Goal: Transaction & Acquisition: Purchase product/service

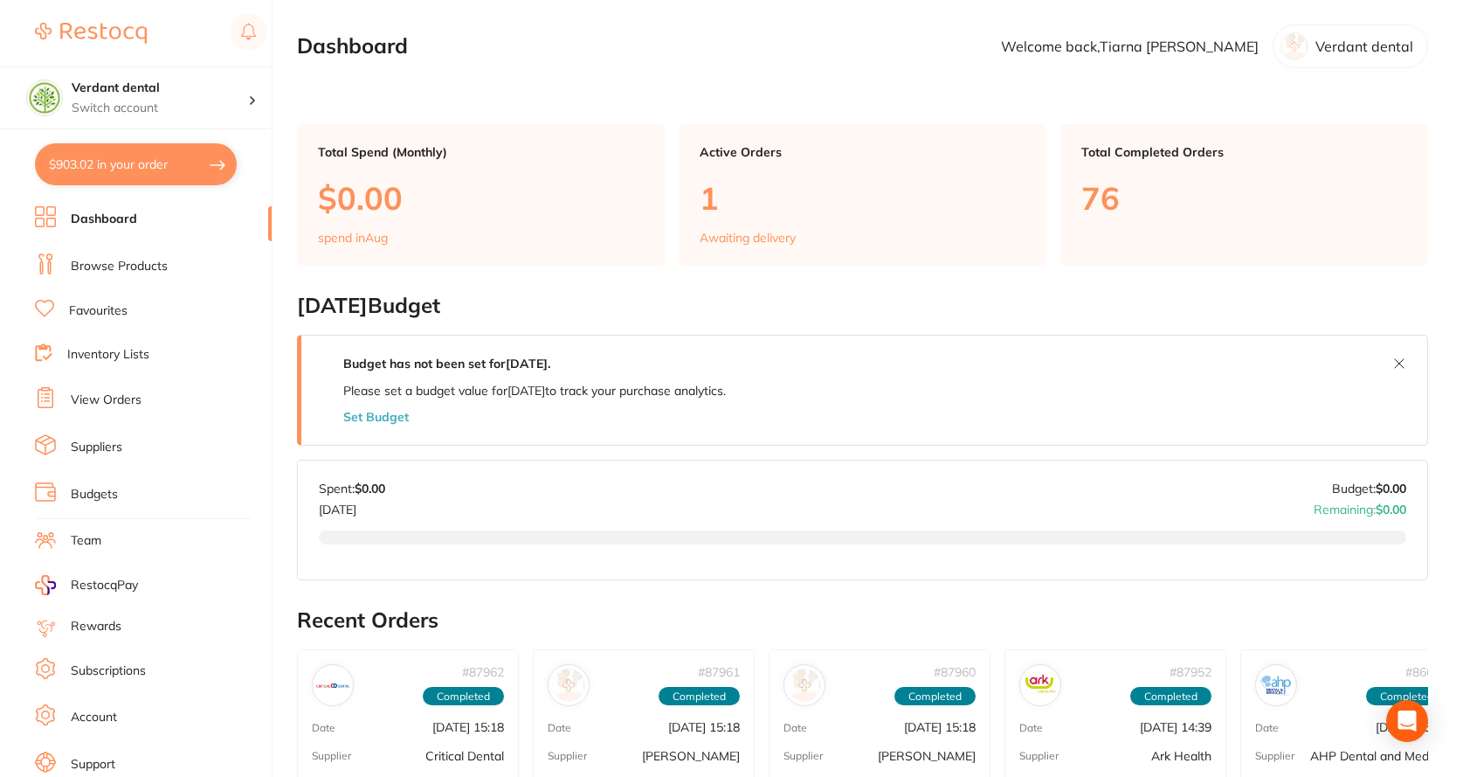
click at [130, 268] on link "Browse Products" at bounding box center [119, 266] width 97 height 17
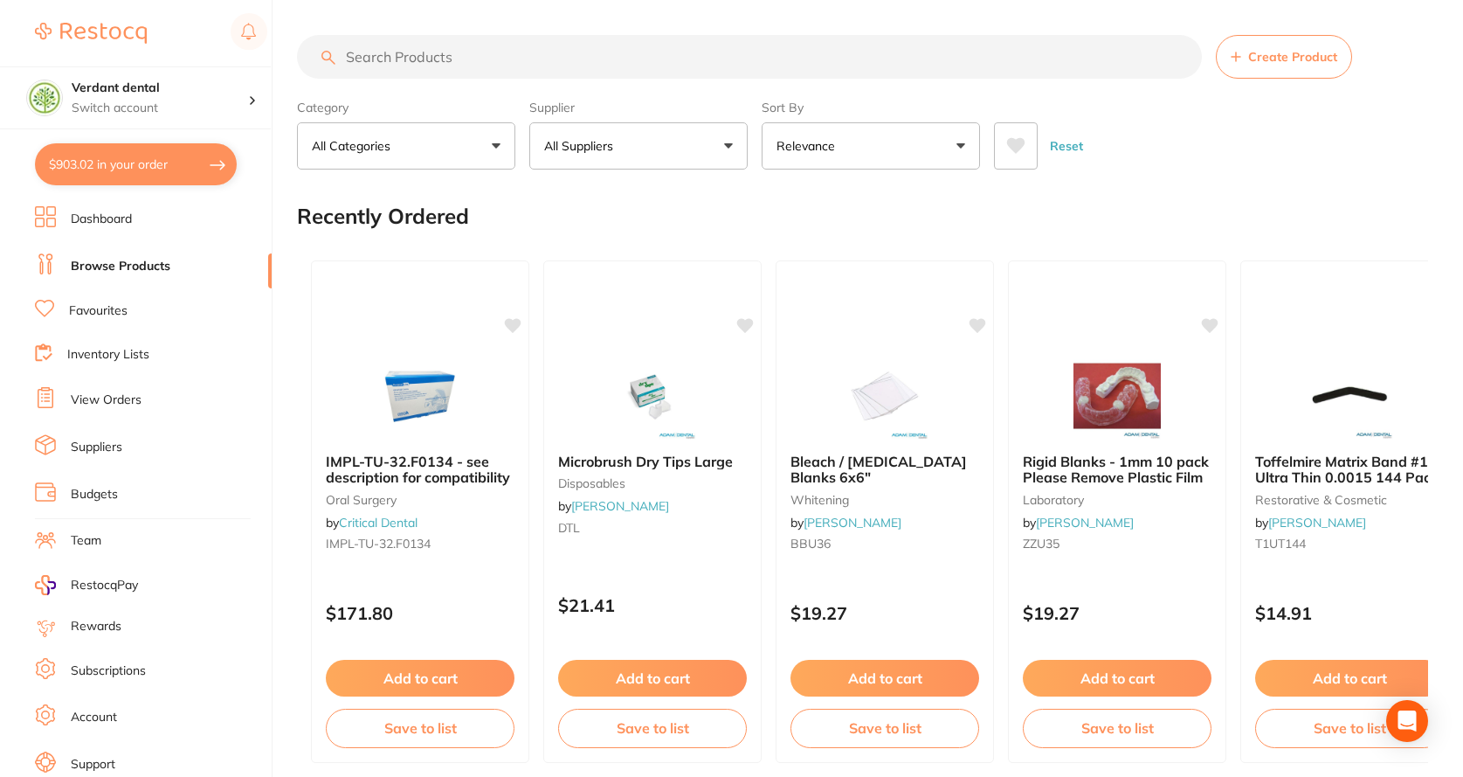
click at [522, 64] on input "search" at bounding box center [749, 57] width 905 height 44
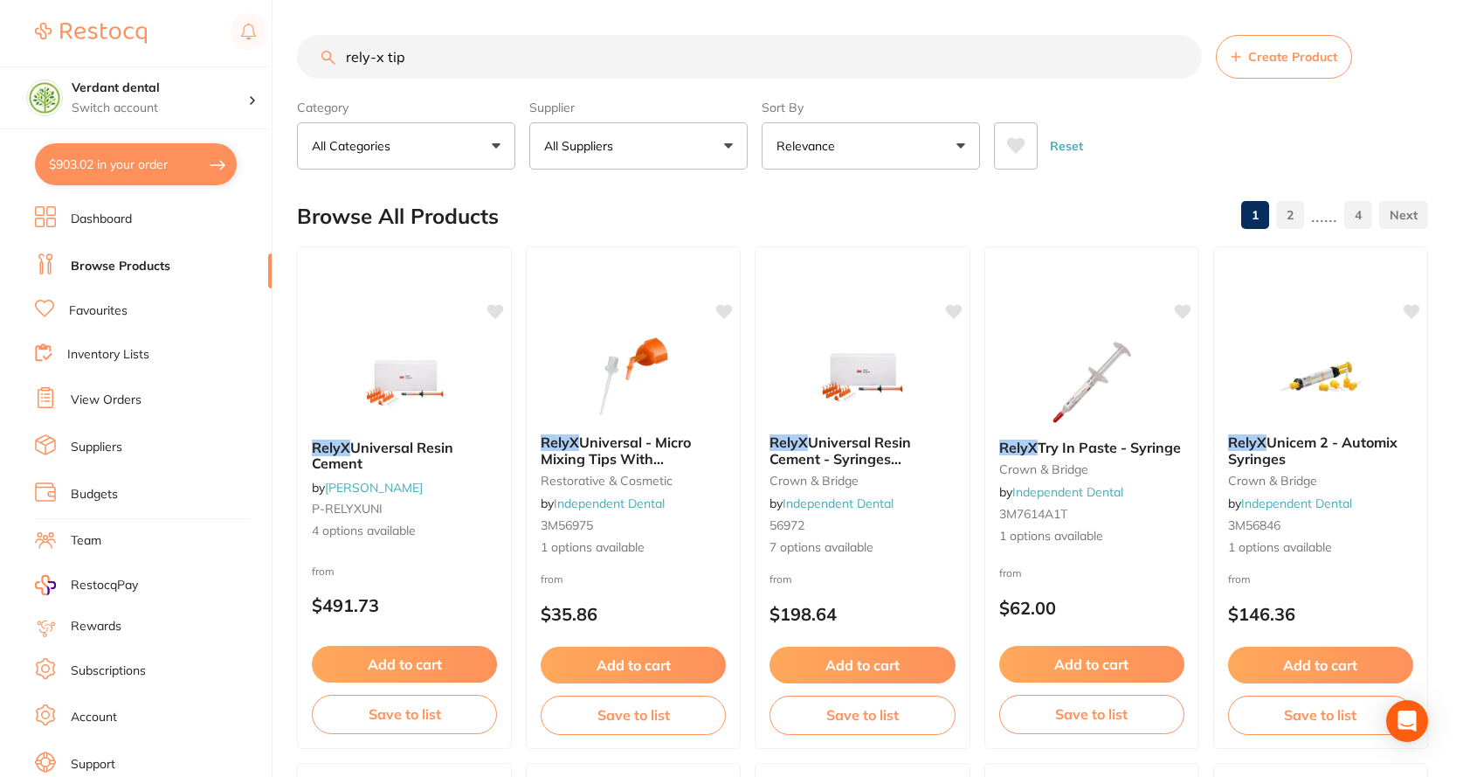
type input "rely-x tip"
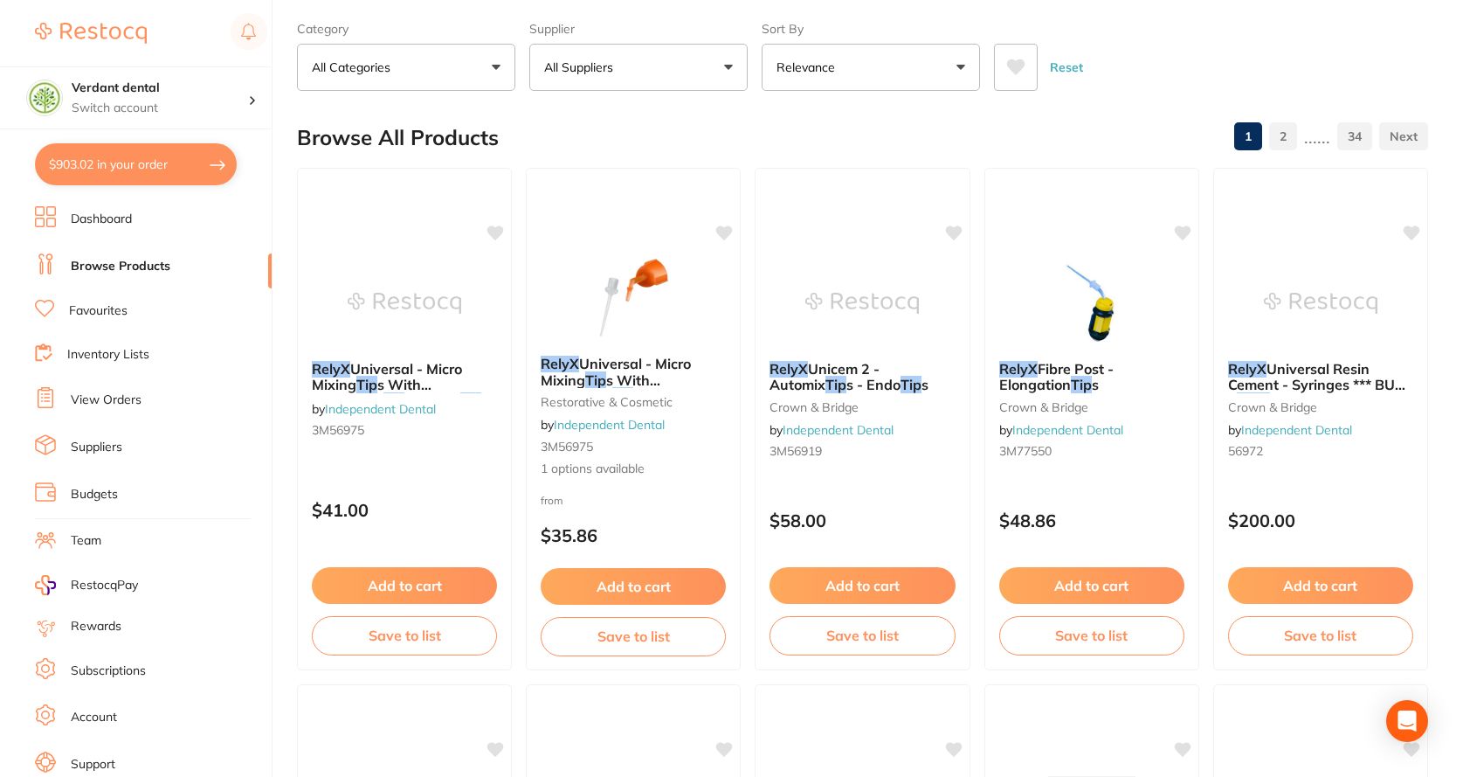
scroll to position [72, 0]
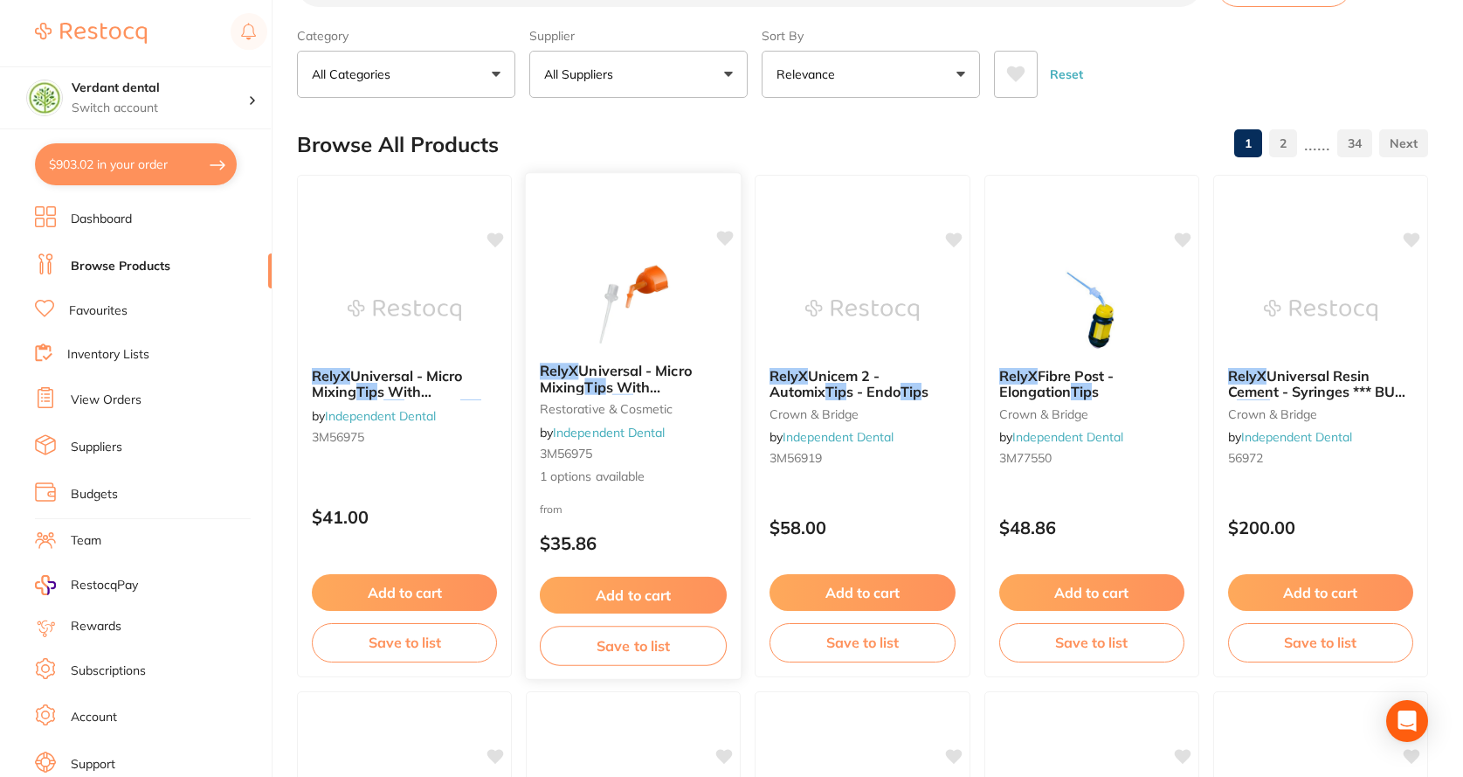
click at [601, 337] on img at bounding box center [634, 304] width 114 height 88
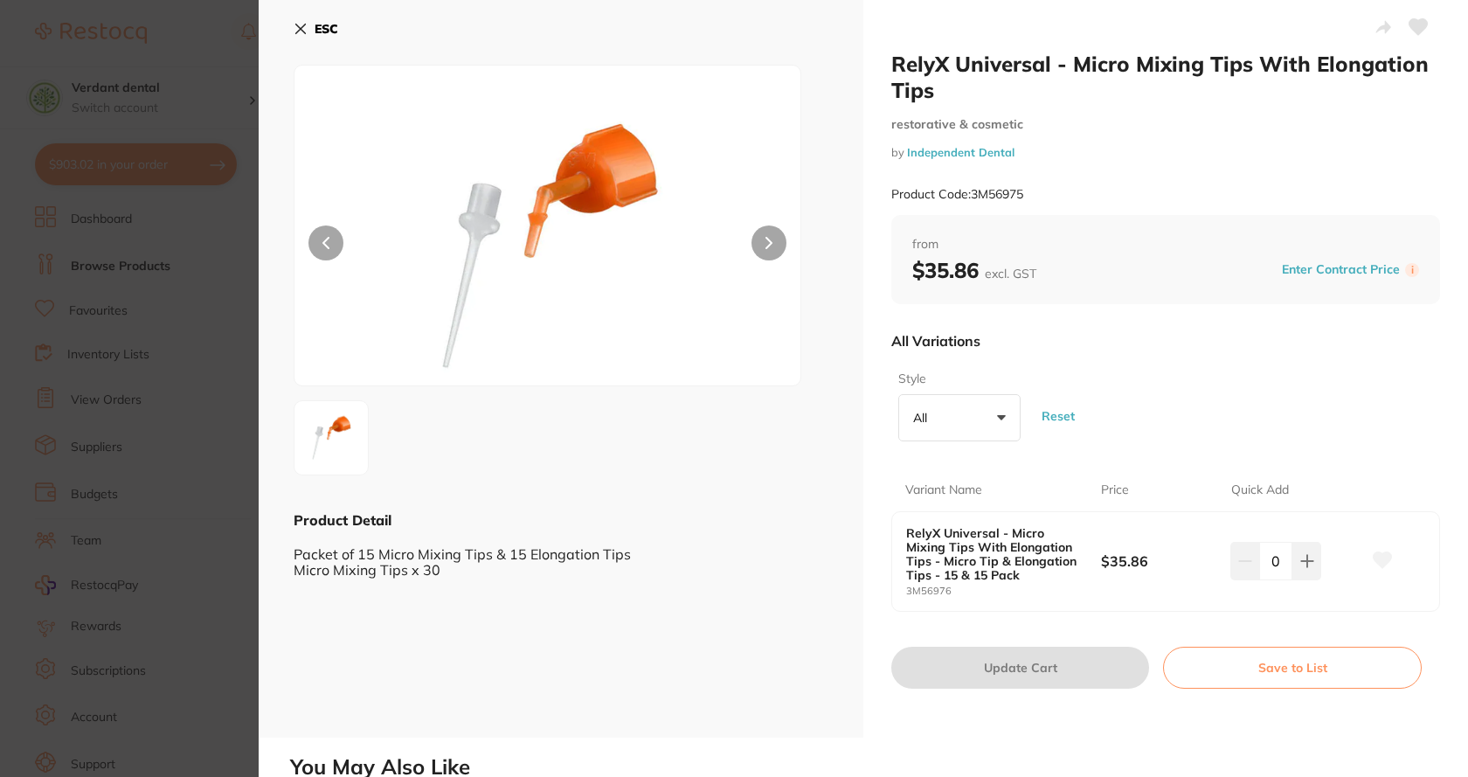
click at [1005, 423] on button "All +0" at bounding box center [959, 417] width 122 height 47
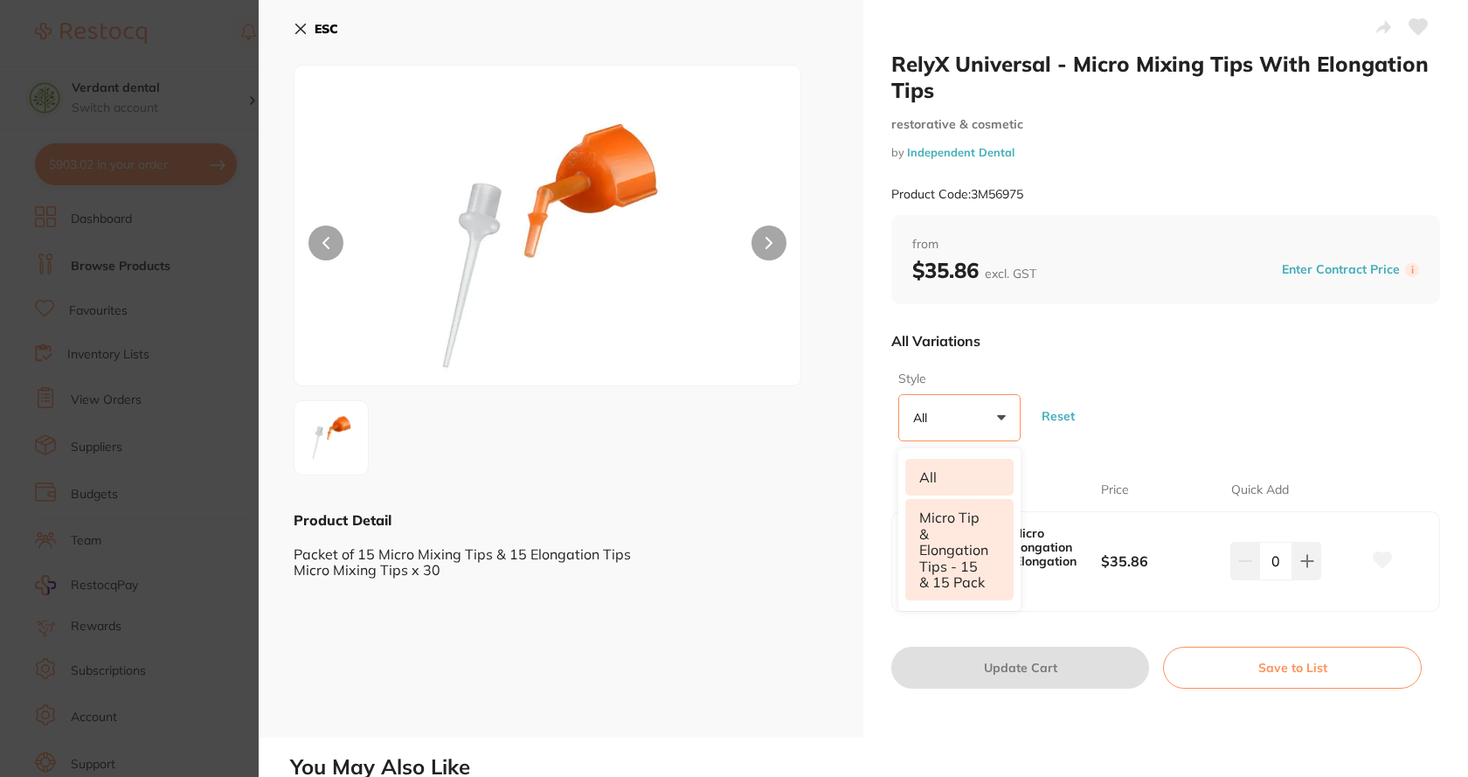
click at [953, 522] on li "Micro Tip & Elongation Tips - 15 & 15 Pack" at bounding box center [959, 549] width 108 height 101
click at [965, 413] on span "+0" at bounding box center [973, 417] width 17 height 17
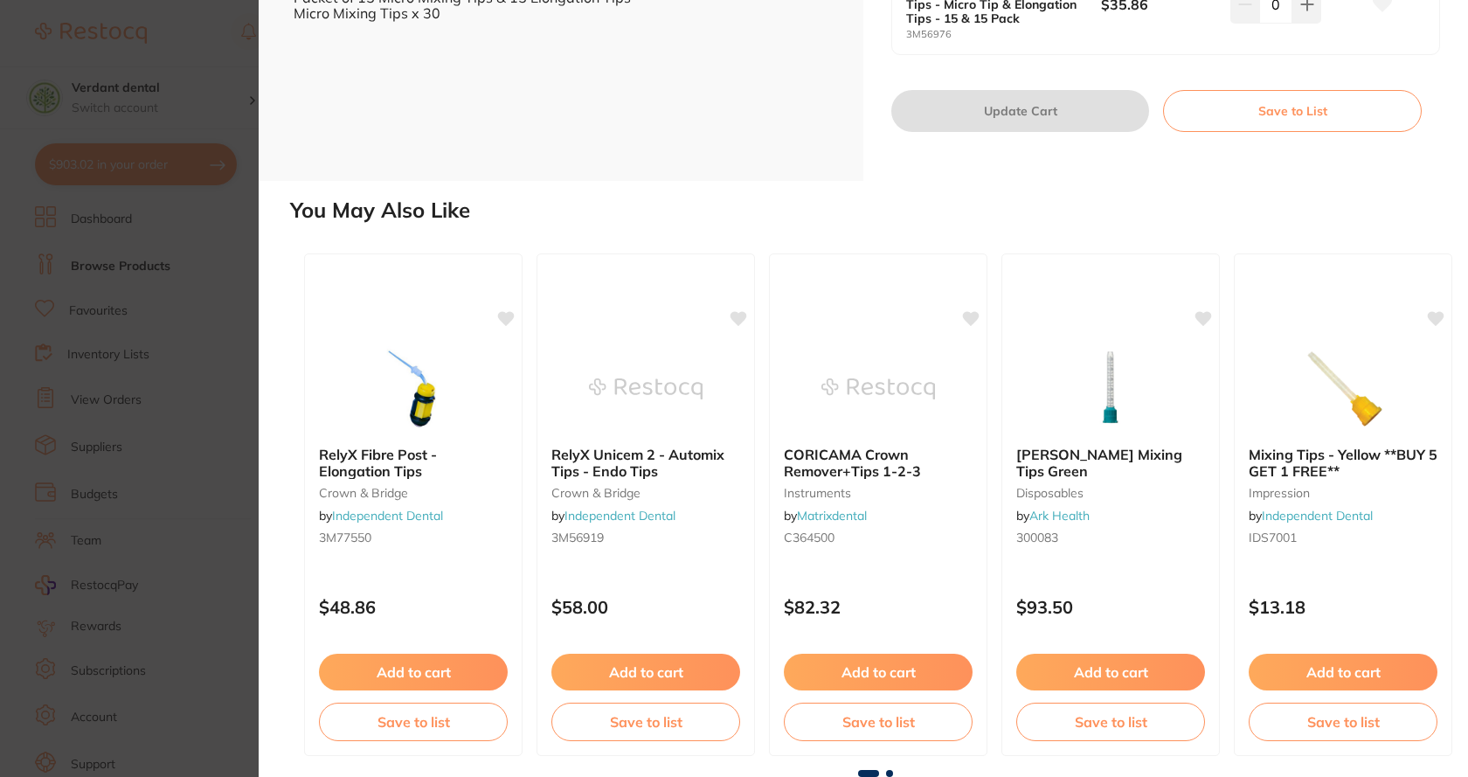
scroll to position [32, 0]
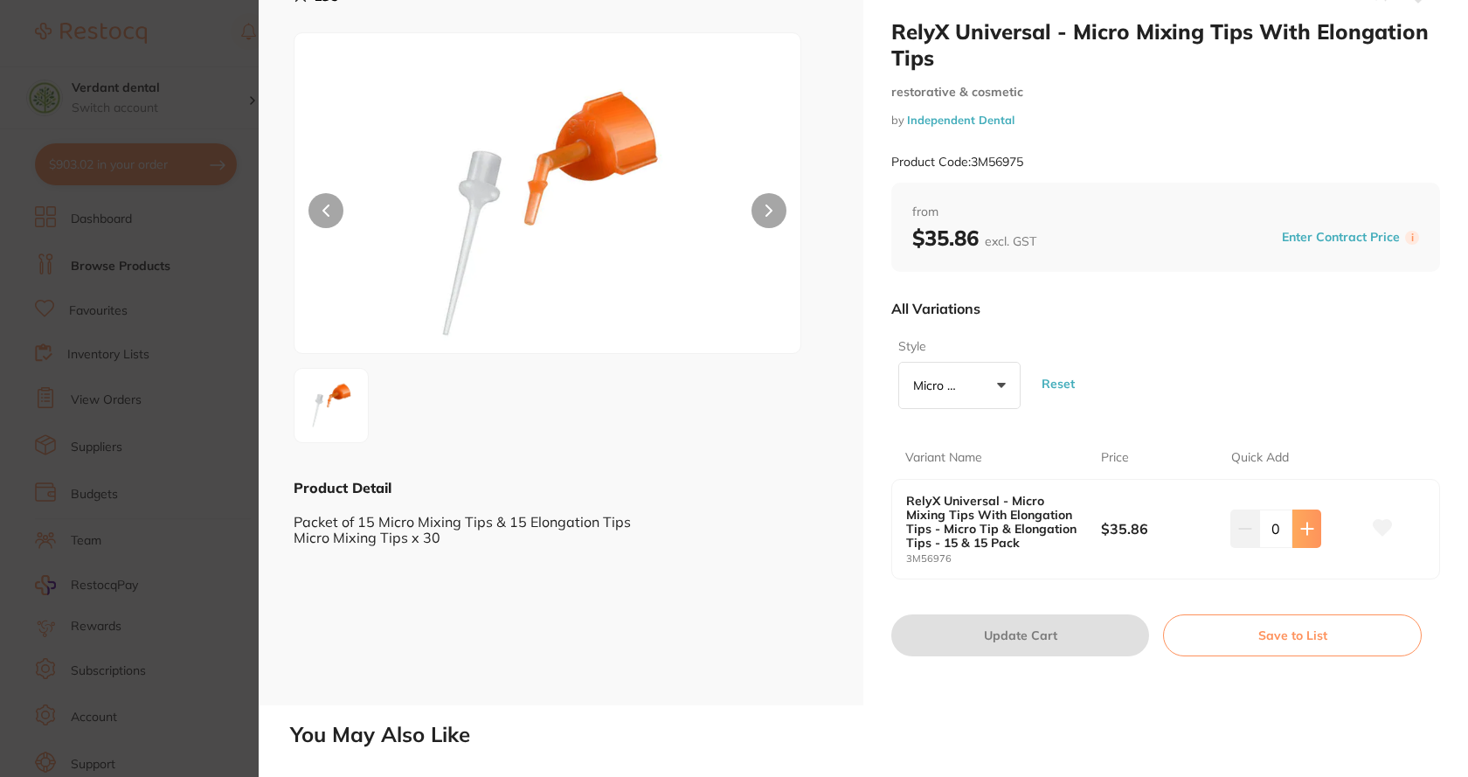
click at [1295, 535] on button at bounding box center [1306, 528] width 29 height 38
type input "1"
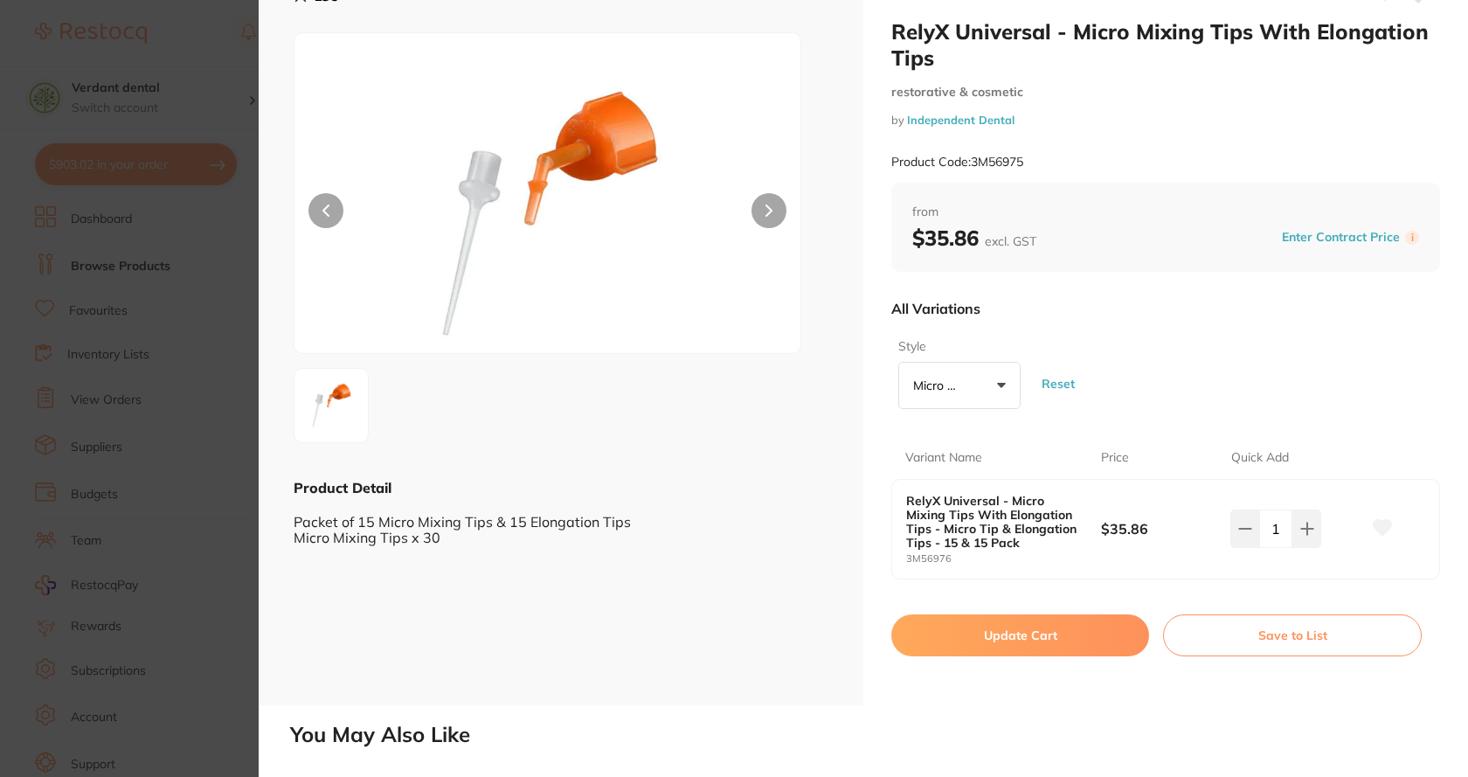
click at [1055, 628] on button "Update Cart" at bounding box center [1020, 635] width 258 height 42
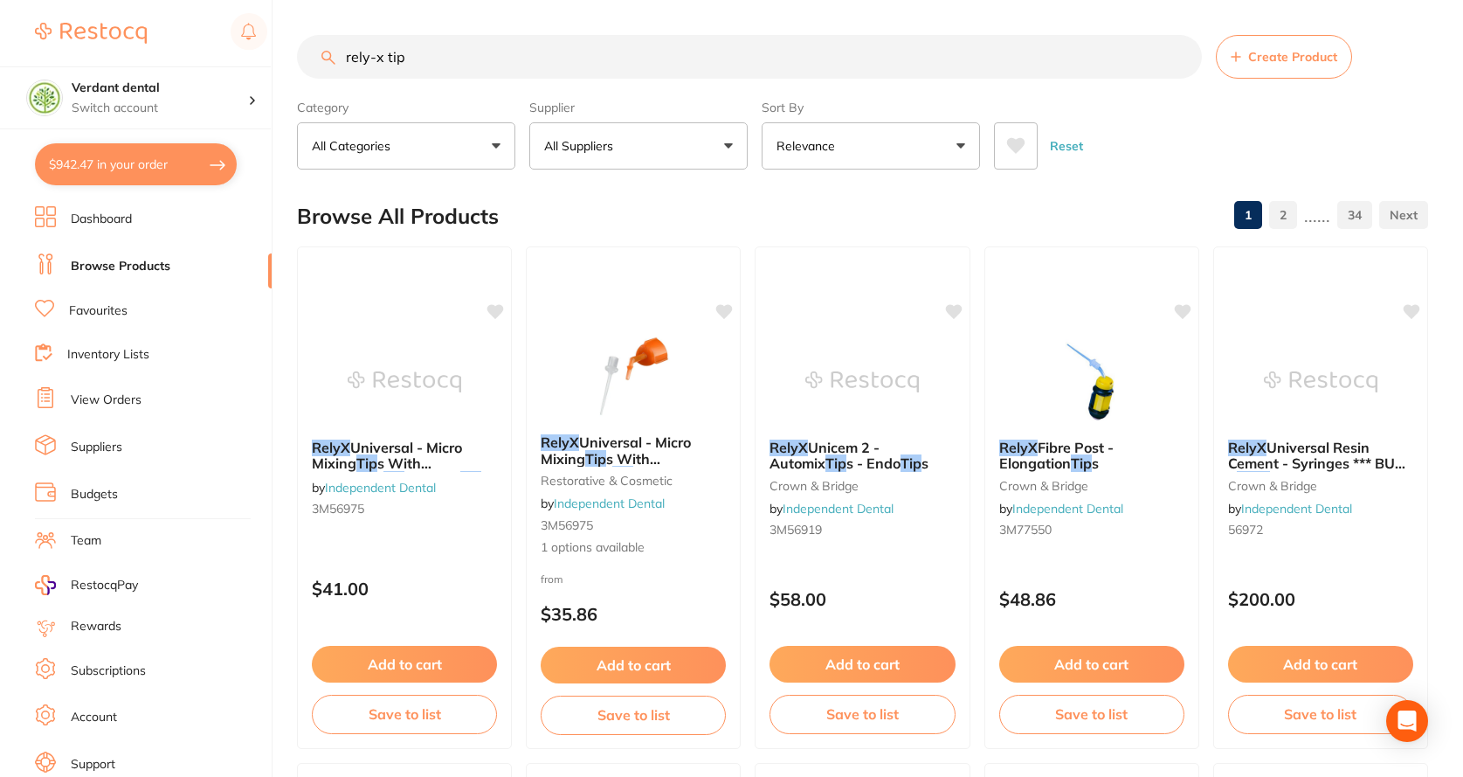
click at [155, 266] on link "Browse Products" at bounding box center [121, 266] width 100 height 17
drag, startPoint x: 486, startPoint y: 74, endPoint x: 261, endPoint y: 65, distance: 224.7
click at [266, 72] on div "$942.47 Verdant dental Switch account Verdant dental $942.47 in your order Dash…" at bounding box center [731, 388] width 1463 height 777
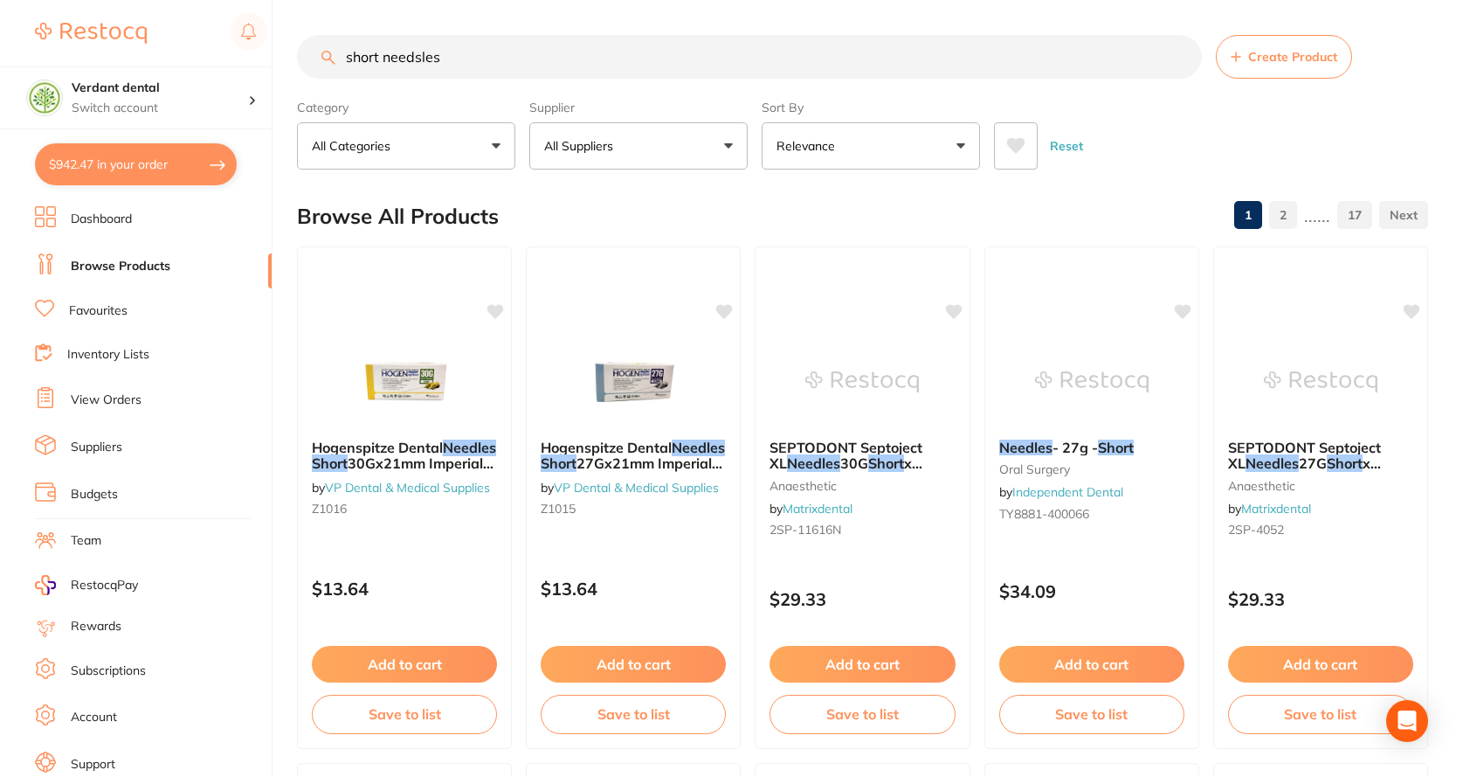
click at [425, 61] on input "short needsles" at bounding box center [749, 57] width 905 height 44
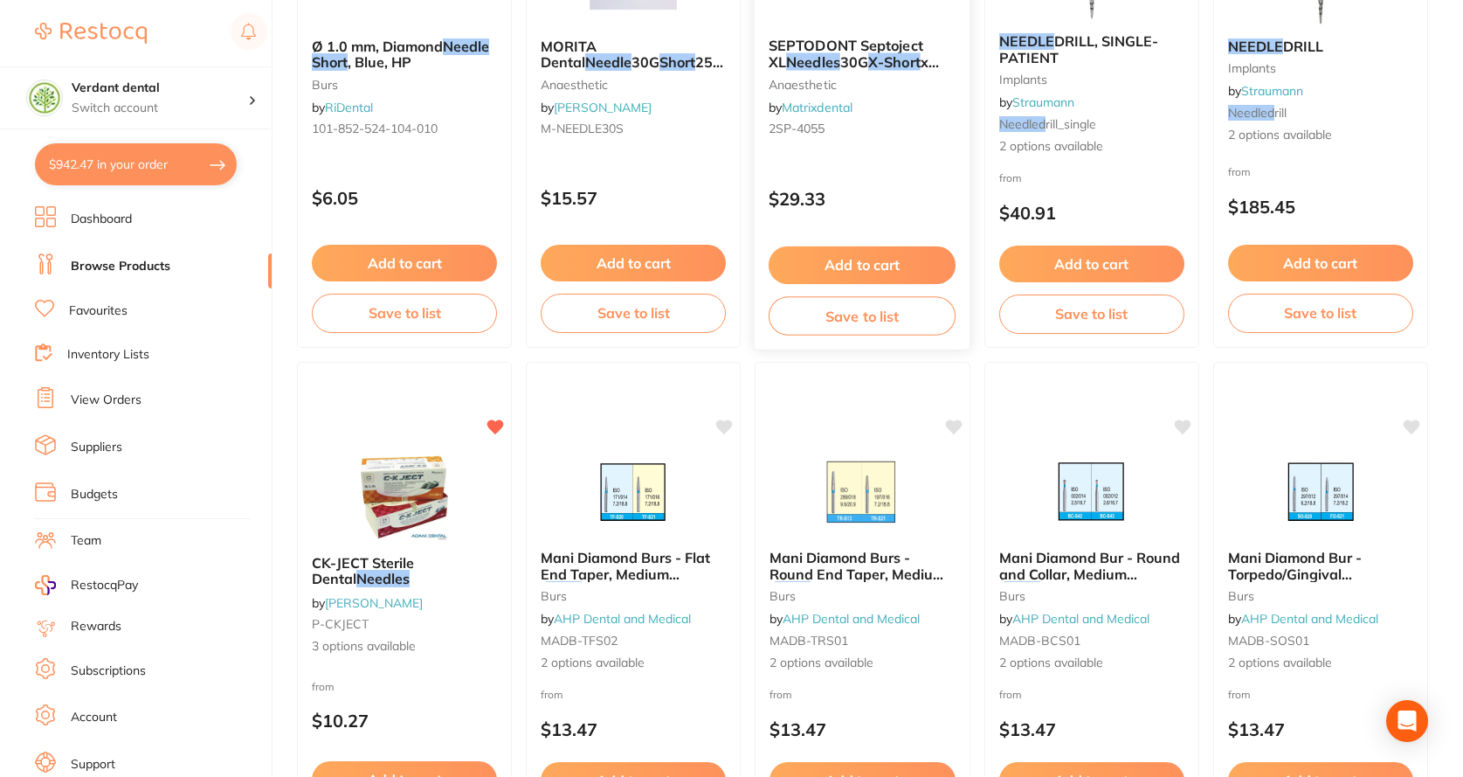
scroll to position [2533, 0]
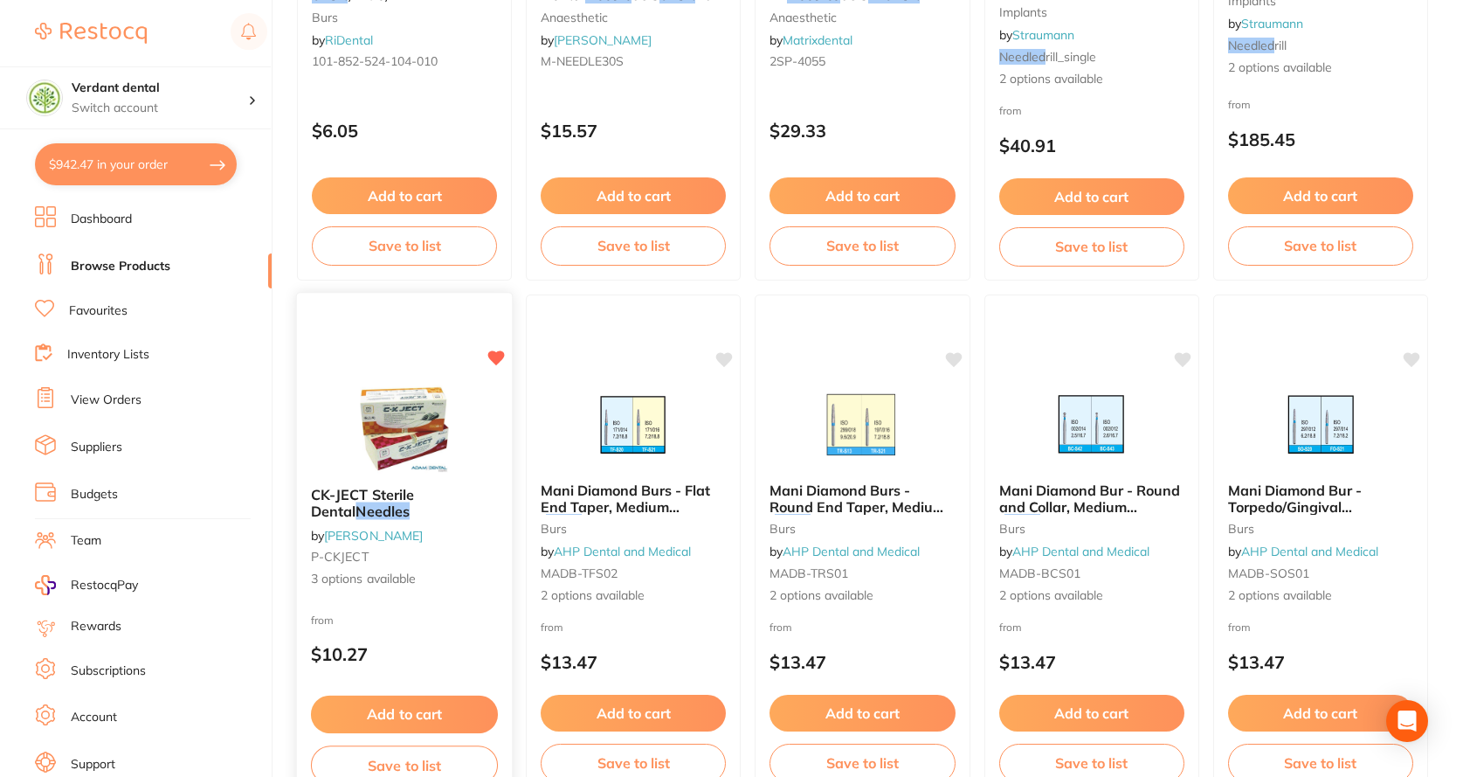
click at [429, 429] on img at bounding box center [404, 428] width 114 height 88
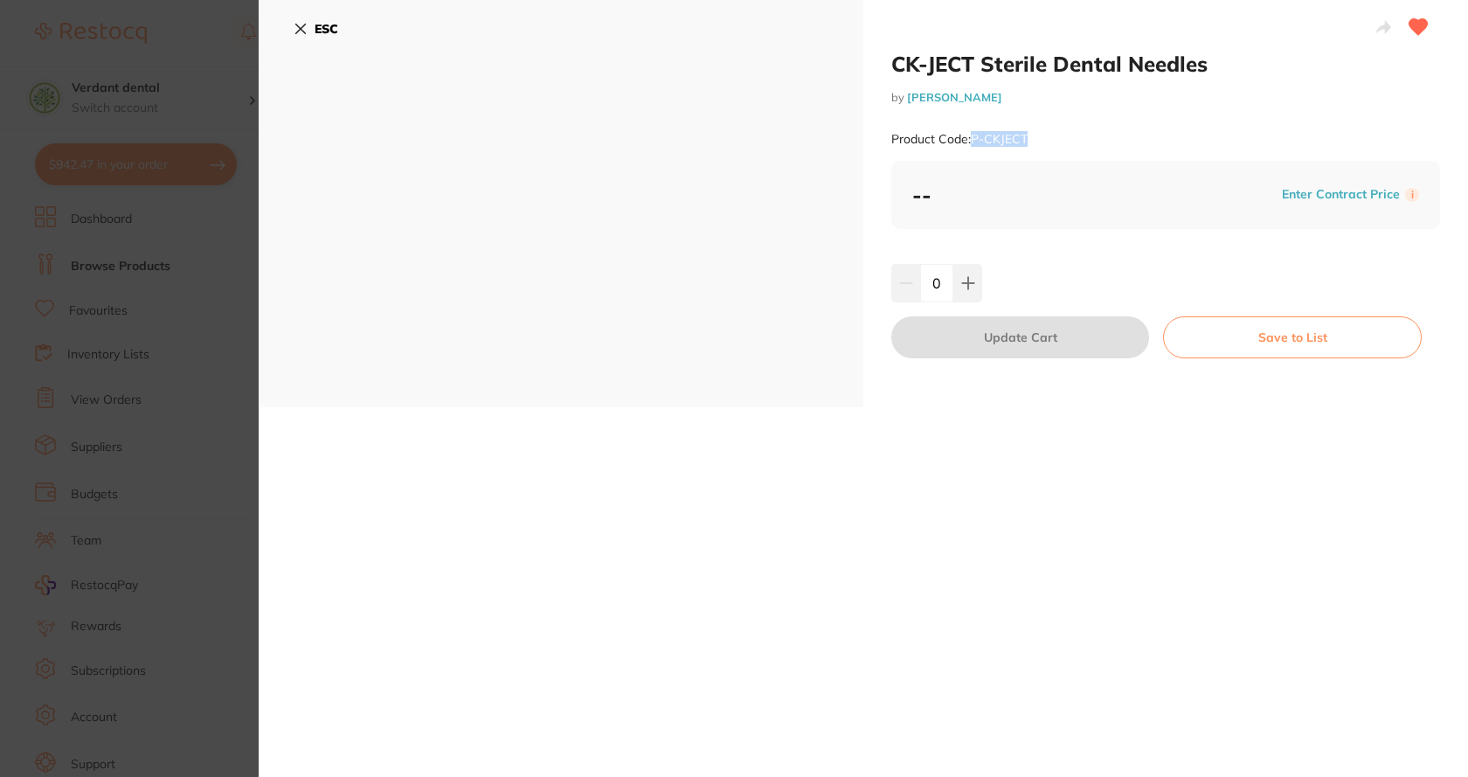
drag, startPoint x: 1050, startPoint y: 135, endPoint x: 971, endPoint y: 142, distance: 79.8
click at [971, 142] on div "Product Code: P-CKJECT" at bounding box center [1165, 139] width 549 height 43
click at [309, 28] on button "ESC" at bounding box center [316, 29] width 45 height 30
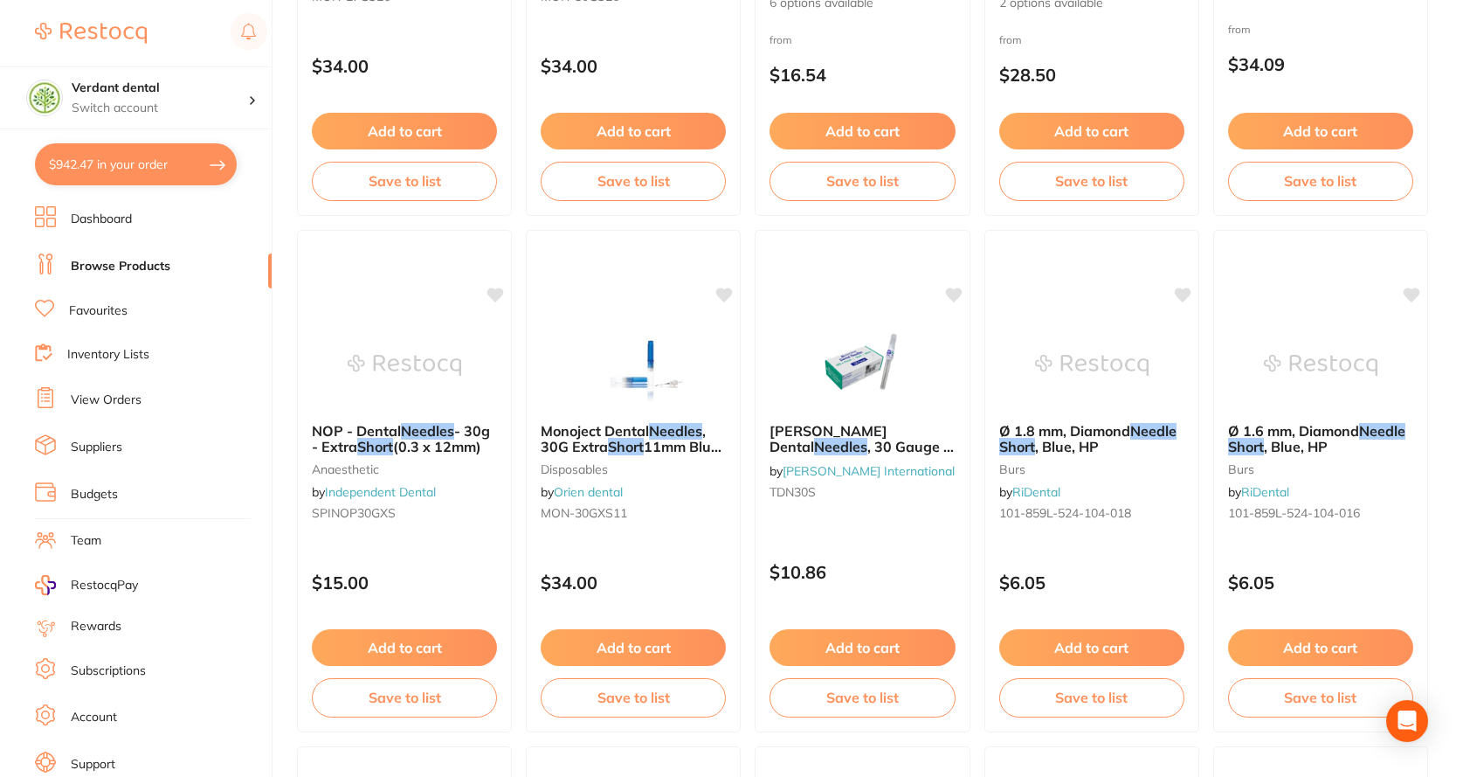
scroll to position [1048, 0]
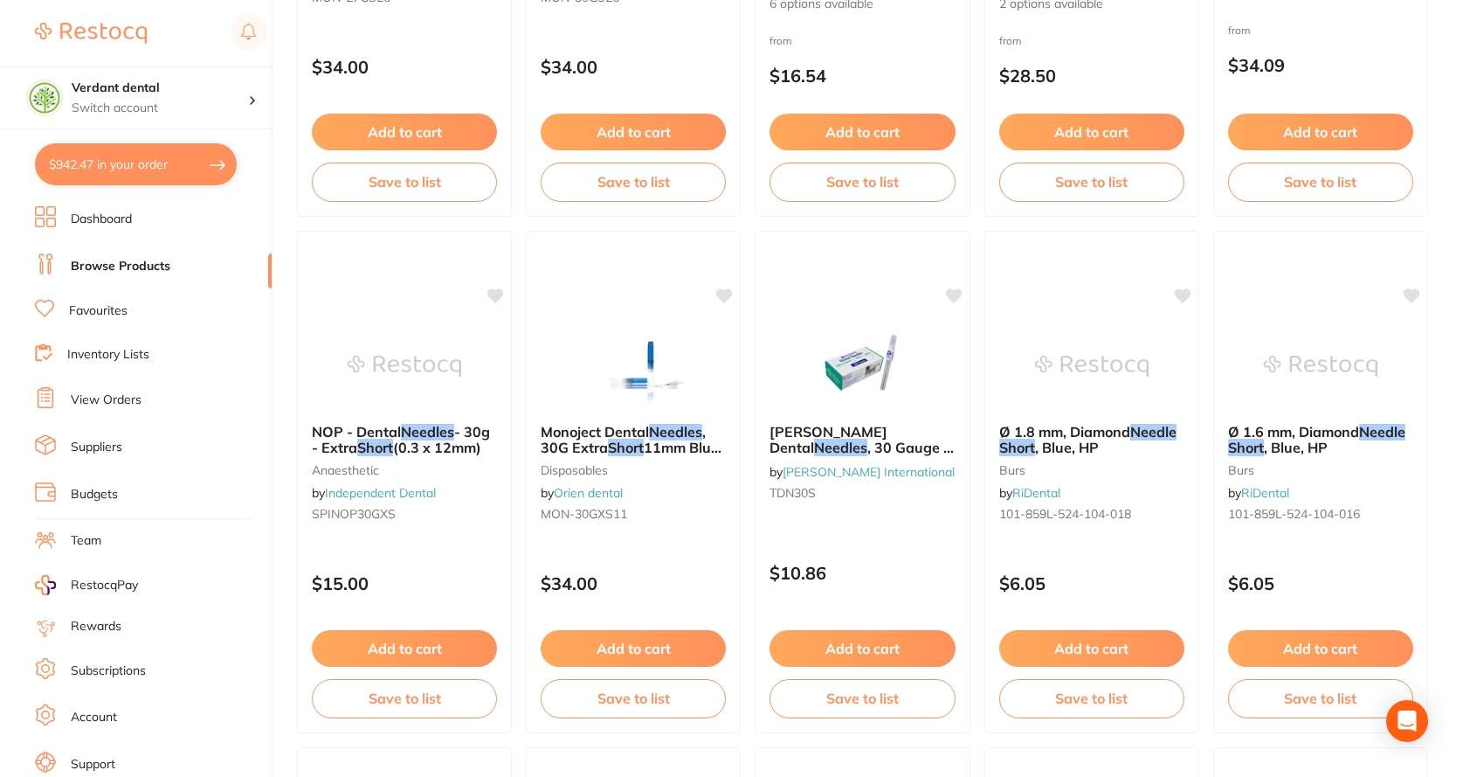
click at [110, 258] on link "Browse Products" at bounding box center [121, 266] width 100 height 17
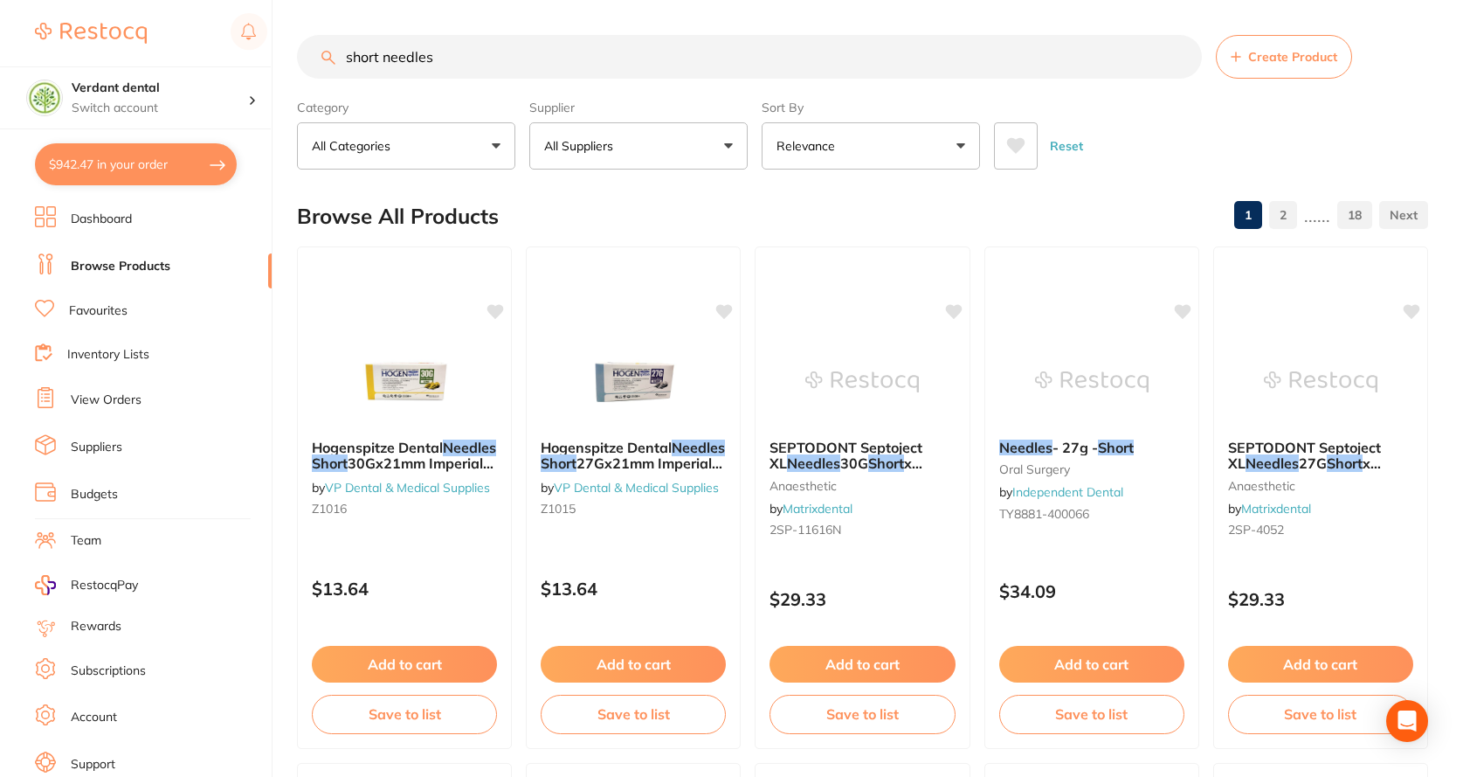
click at [503, 59] on input "short needles" at bounding box center [749, 57] width 905 height 44
type input "s"
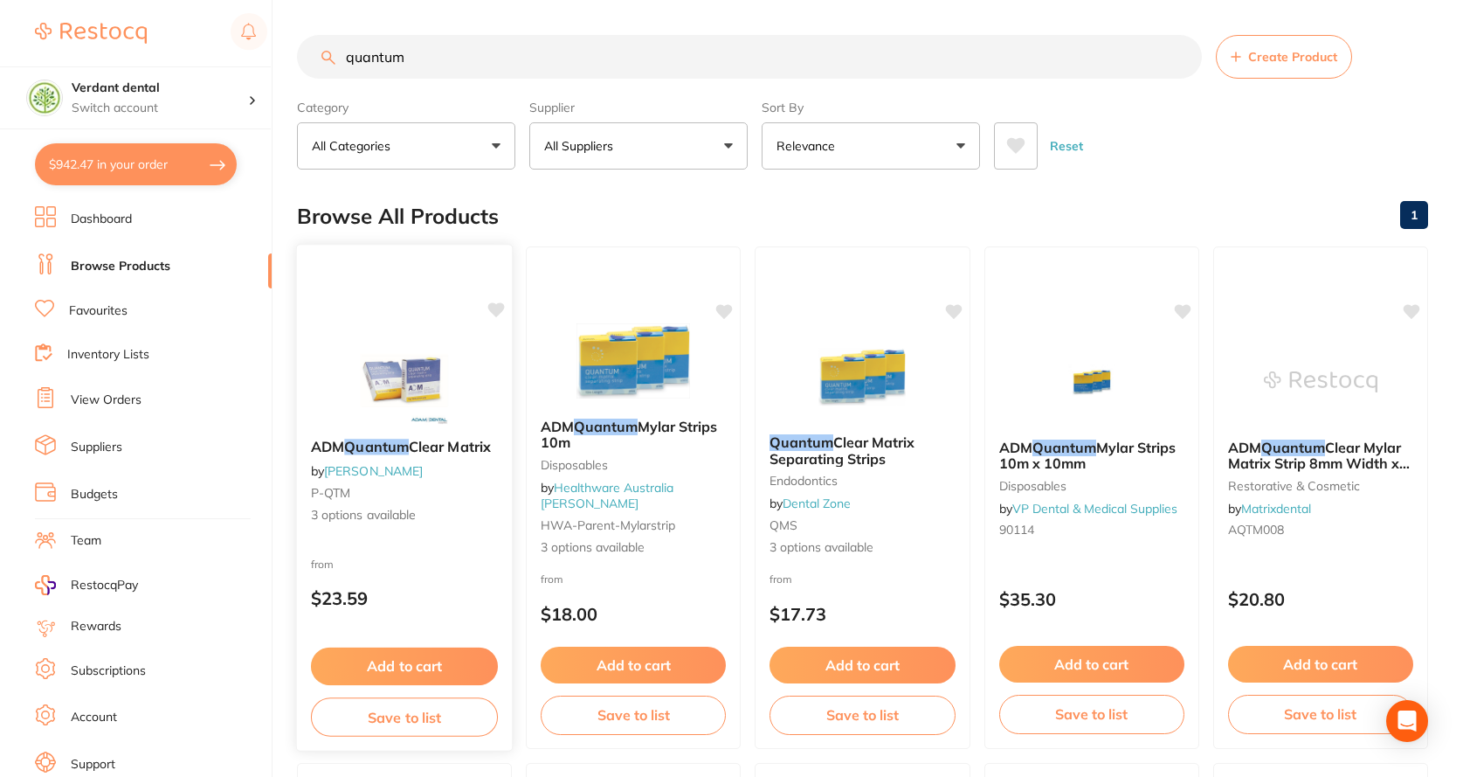
type input "quantum"
click at [376, 377] on img at bounding box center [404, 380] width 114 height 88
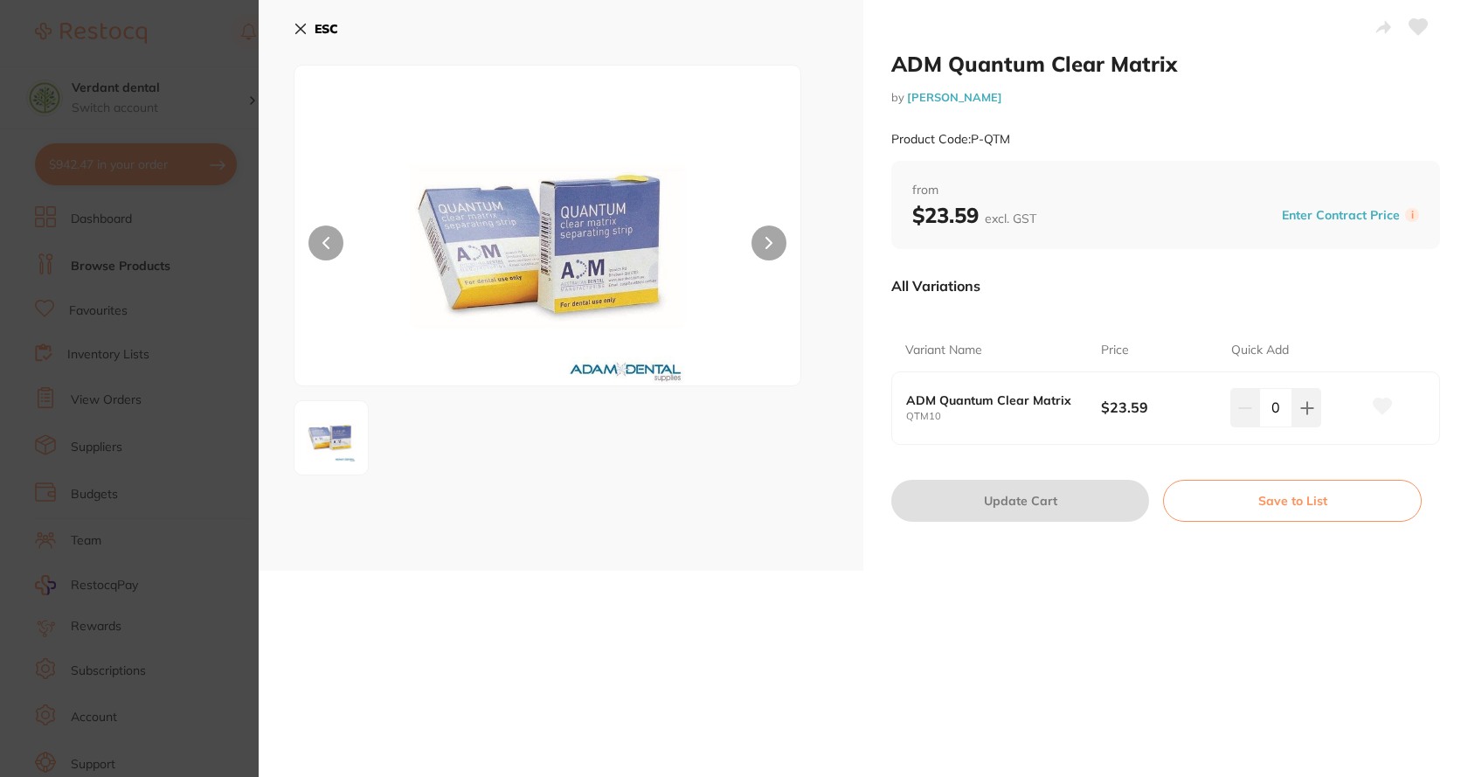
click at [309, 33] on button "ESC" at bounding box center [316, 29] width 45 height 30
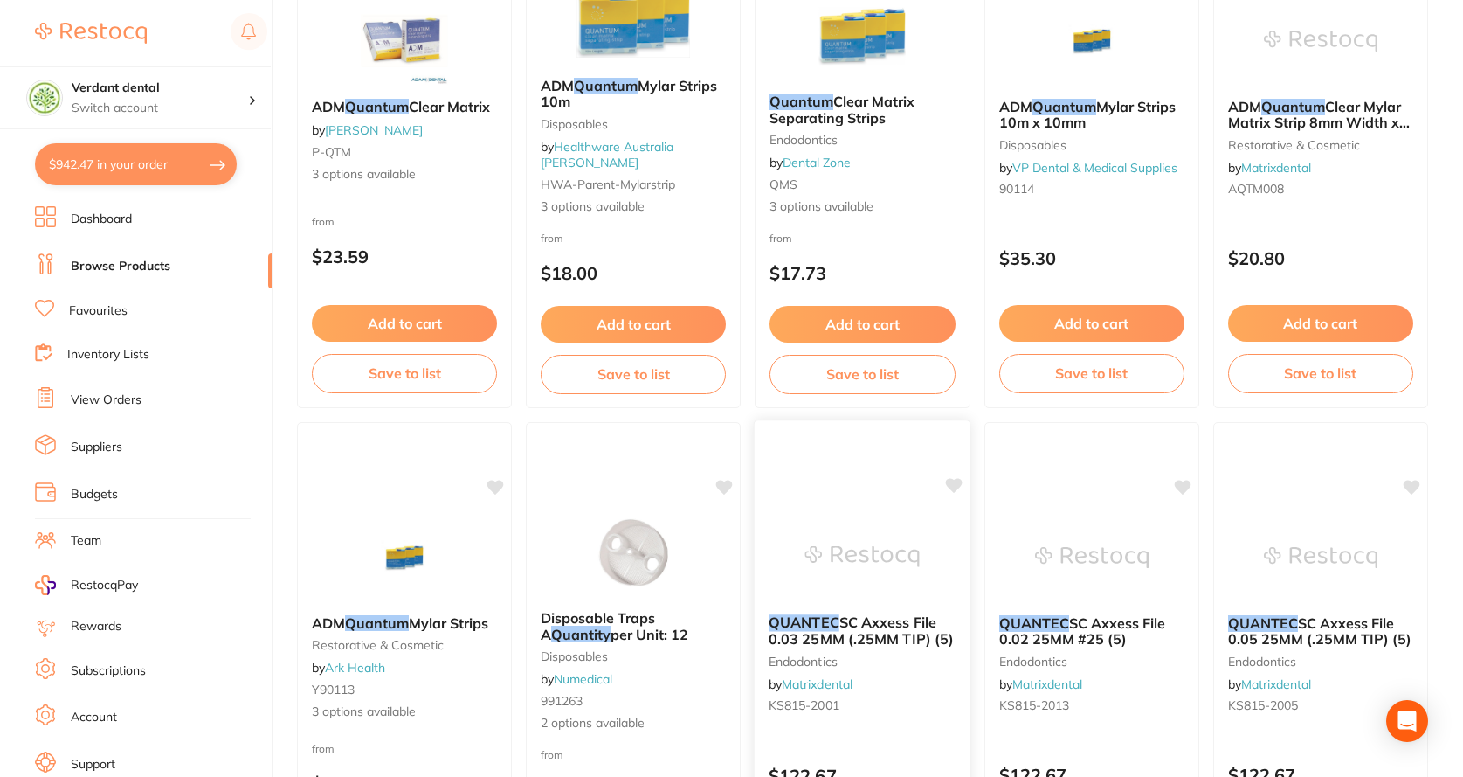
scroll to position [349, 0]
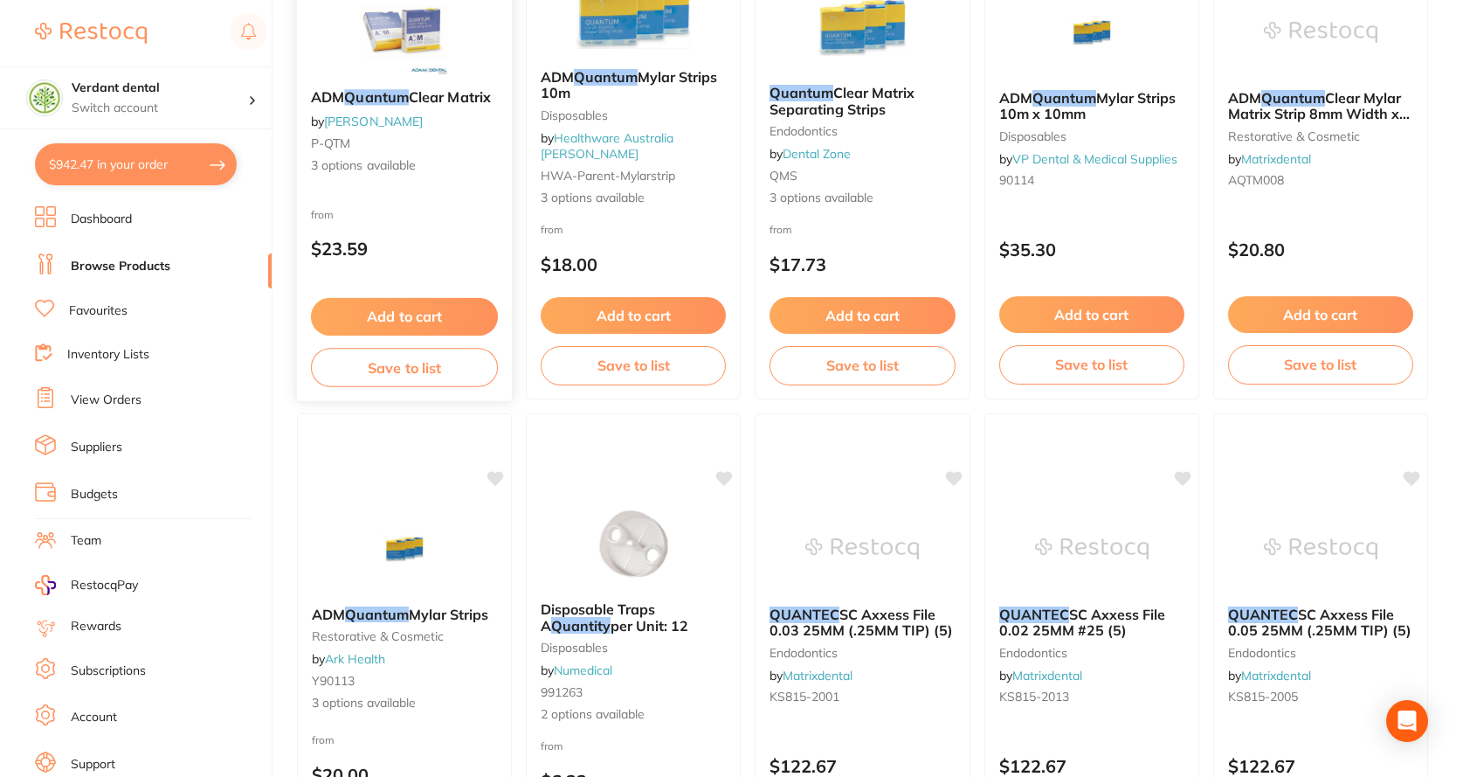
click at [411, 315] on button "Add to cart" at bounding box center [404, 317] width 187 height 38
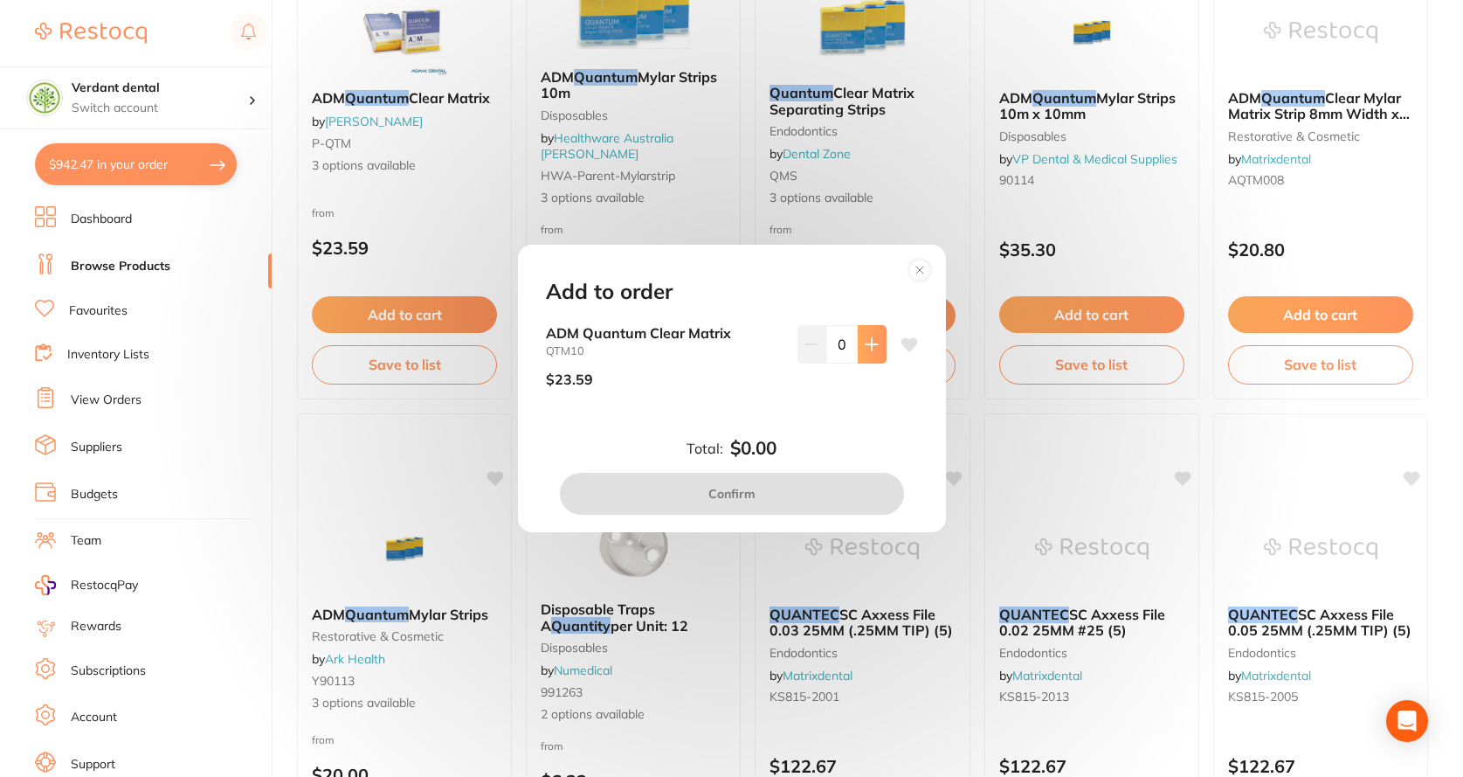
click at [865, 345] on icon at bounding box center [872, 344] width 14 height 14
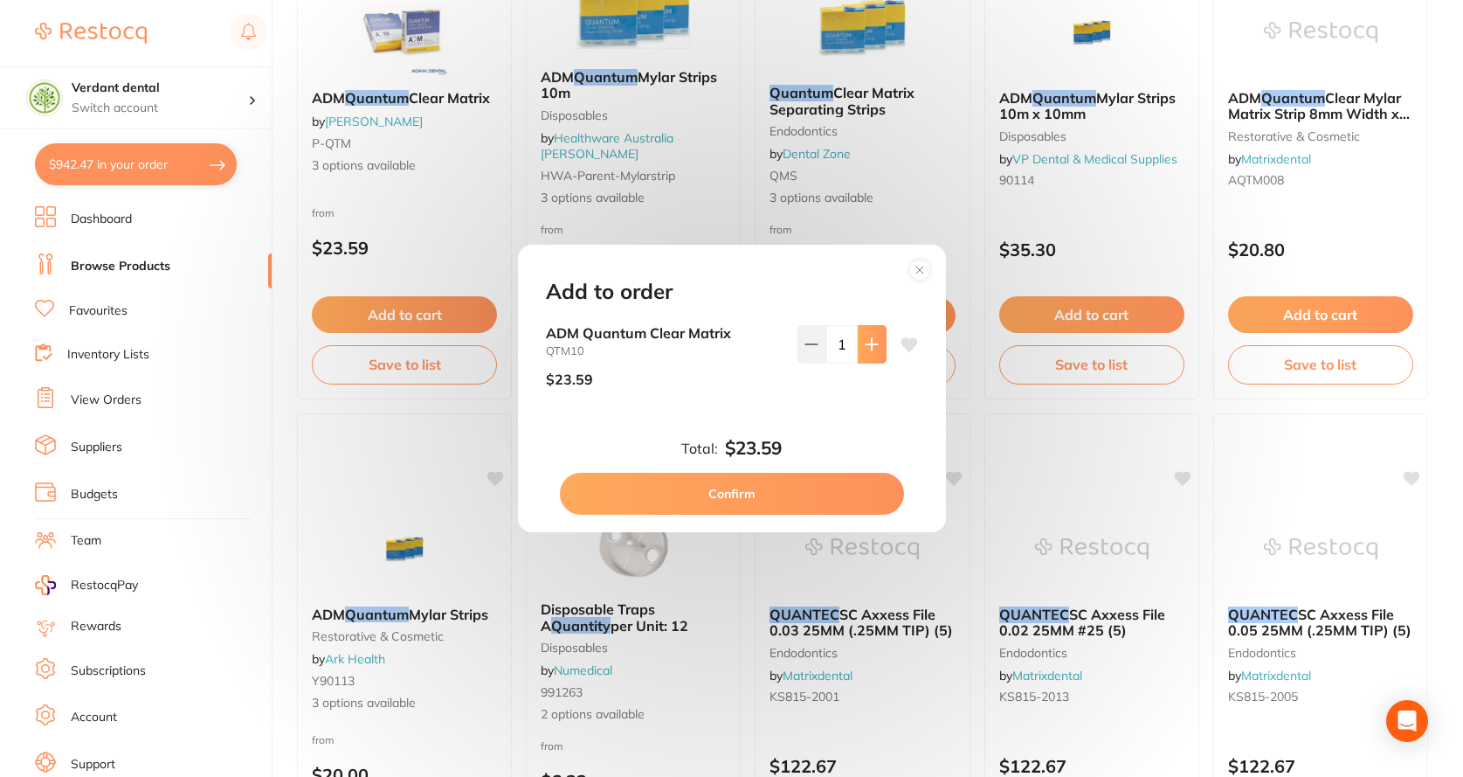
click at [865, 345] on icon at bounding box center [872, 344] width 14 height 14
click at [813, 344] on icon at bounding box center [810, 344] width 11 height 0
click at [865, 340] on icon at bounding box center [872, 344] width 14 height 14
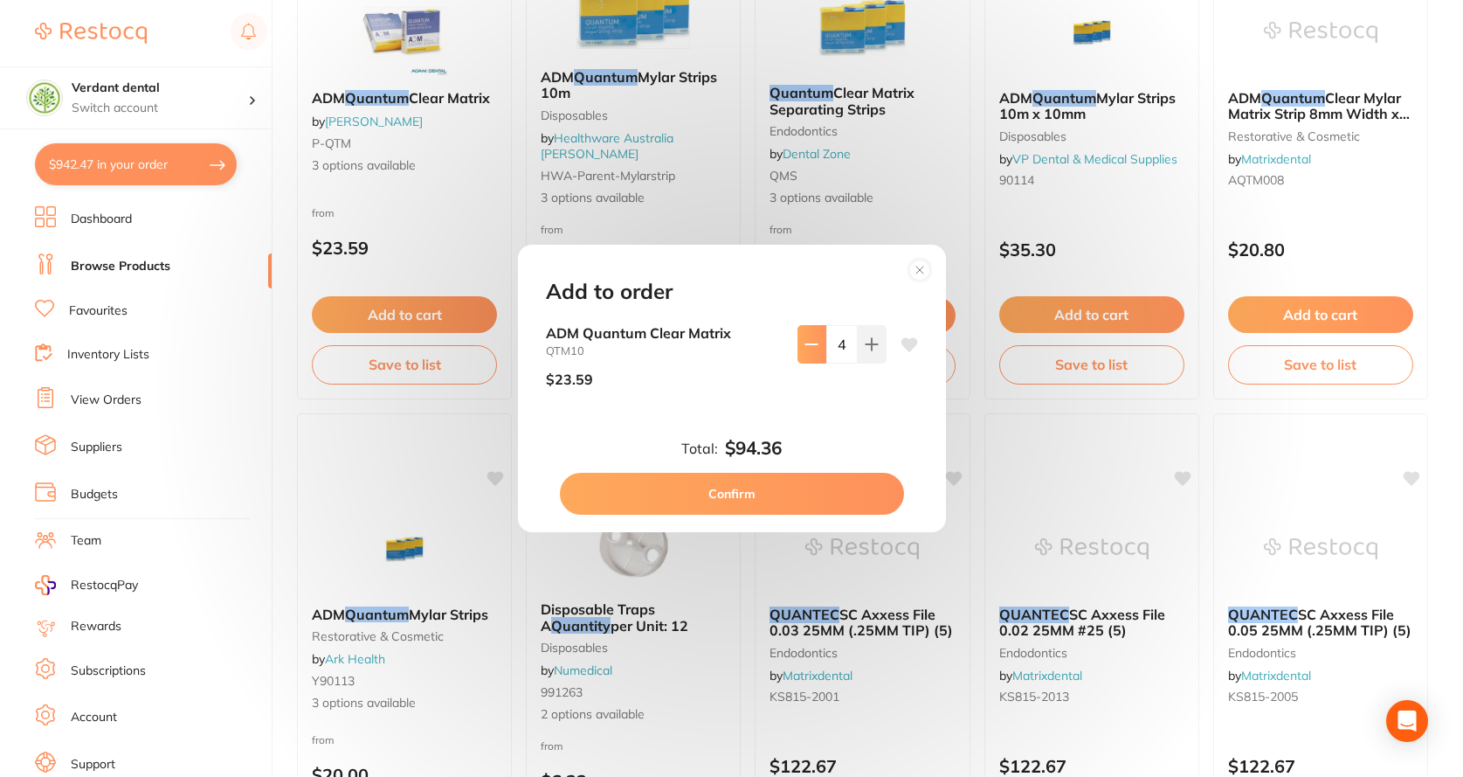
click at [805, 347] on icon at bounding box center [812, 344] width 14 height 14
type input "3"
click at [779, 493] on button "Confirm" at bounding box center [732, 494] width 344 height 42
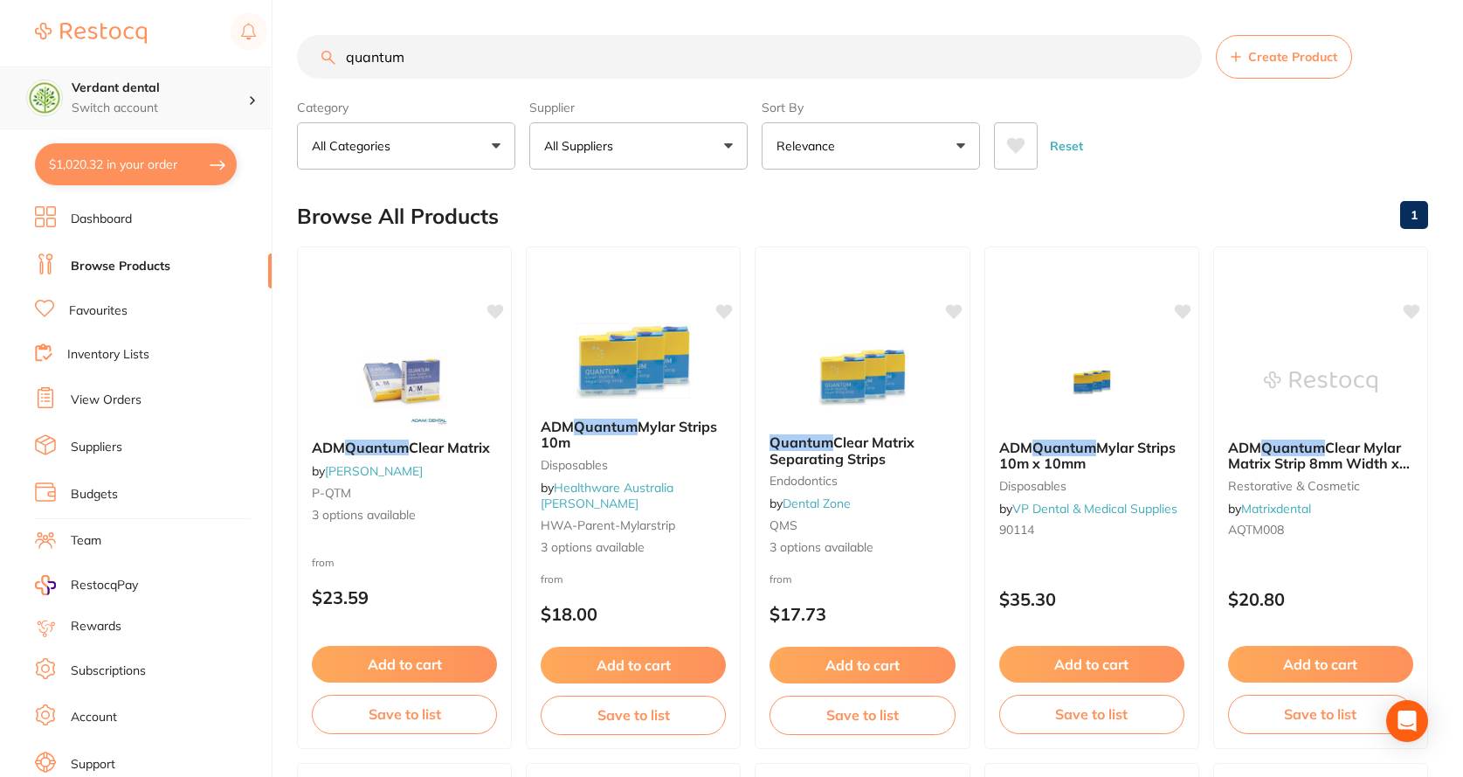
scroll to position [1, 0]
drag, startPoint x: 439, startPoint y: 52, endPoint x: 224, endPoint y: 73, distance: 215.9
click at [224, 73] on div "$1,020.32 Verdant dental Switch account Verdant dental $1,020.32 in your order …" at bounding box center [731, 388] width 1463 height 777
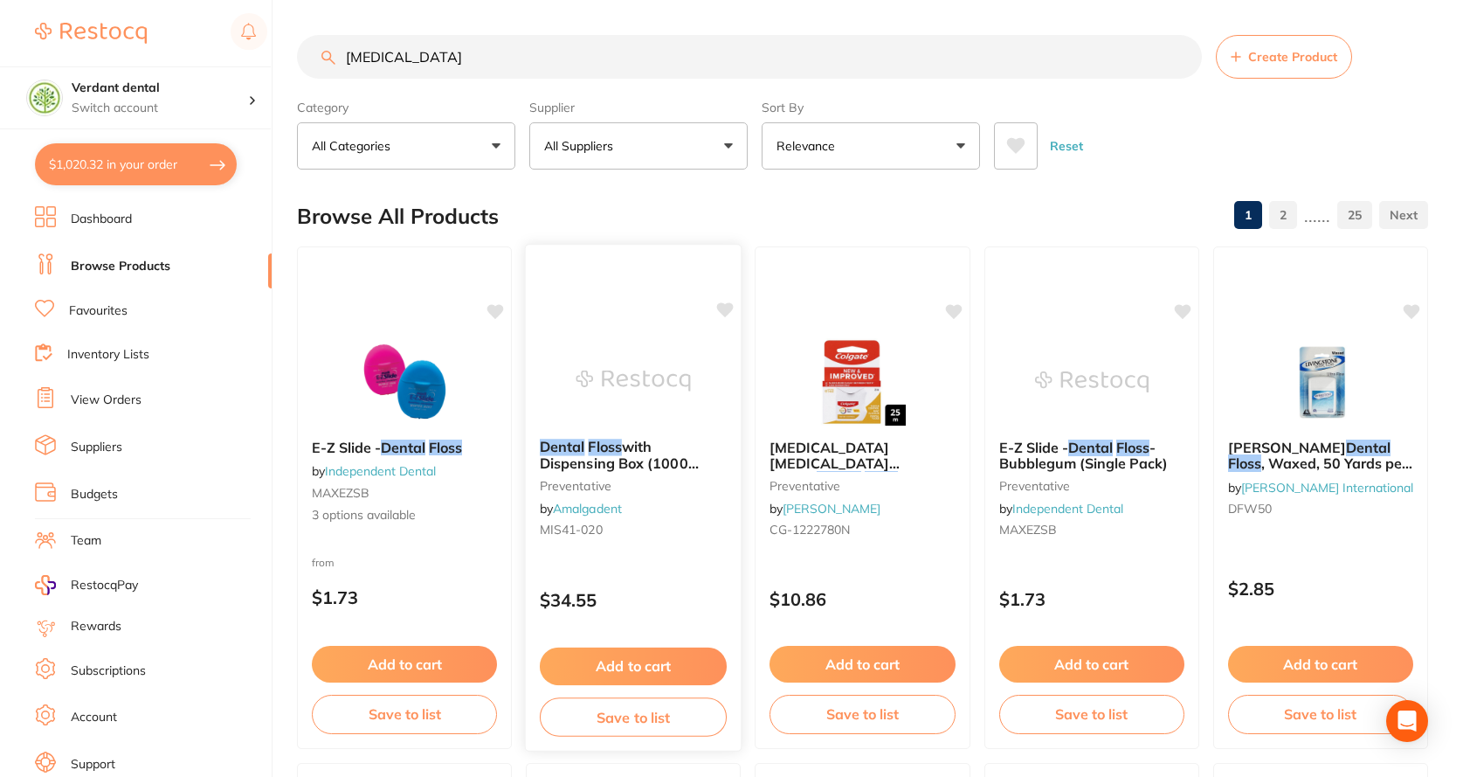
scroll to position [87, 0]
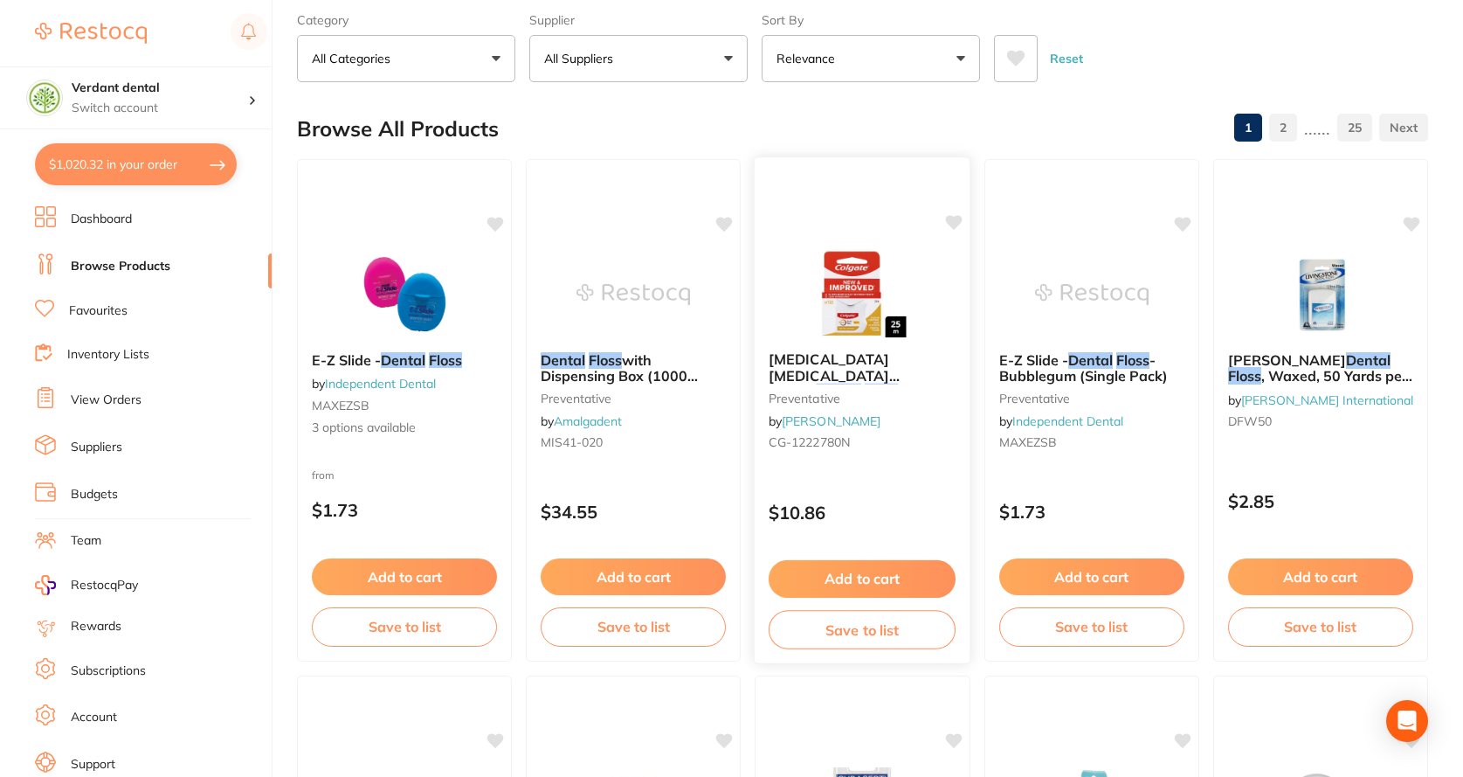
type input "[MEDICAL_DATA]"
click at [892, 359] on span "[MEDICAL_DATA] [MEDICAL_DATA] Control" at bounding box center [834, 375] width 131 height 50
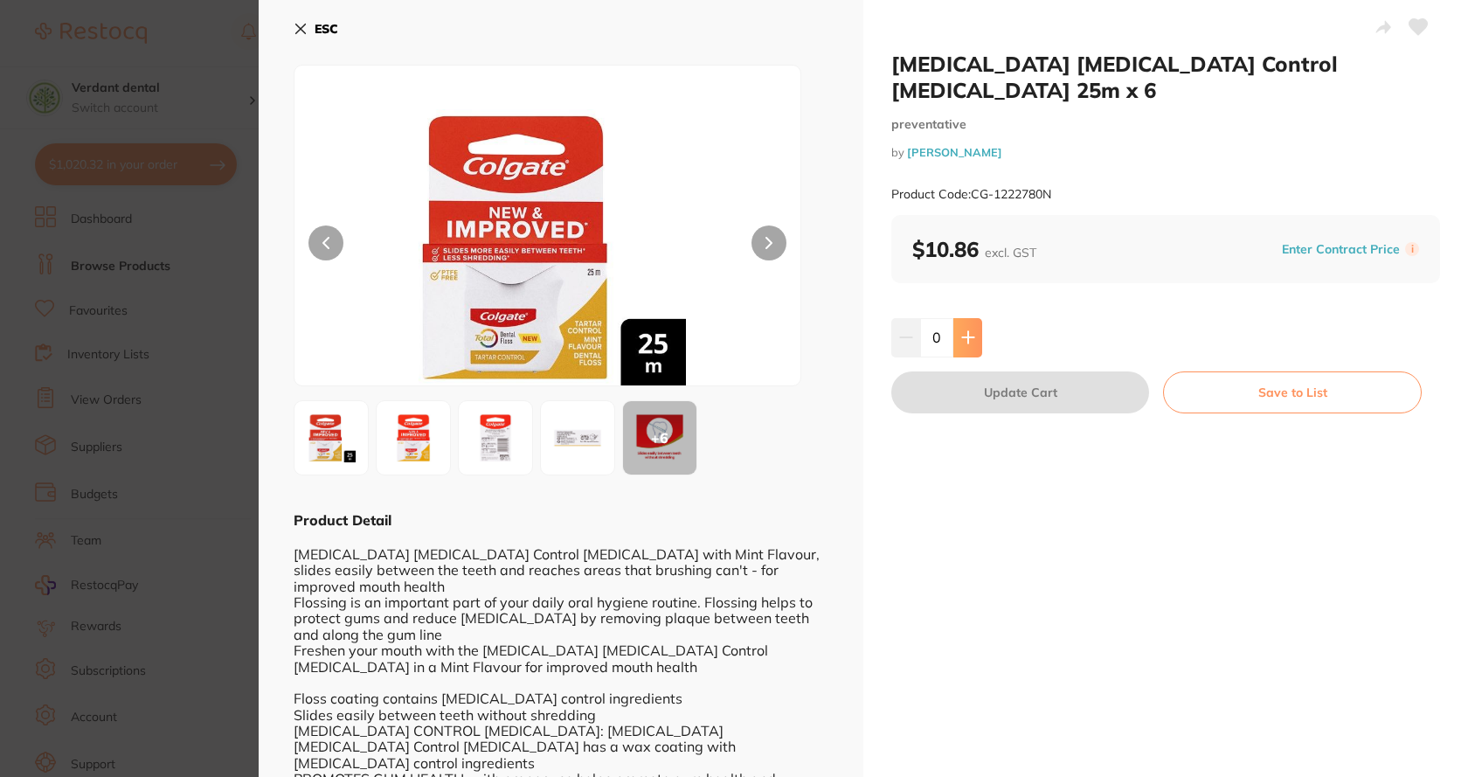
click at [967, 330] on icon at bounding box center [968, 337] width 14 height 14
type input "1"
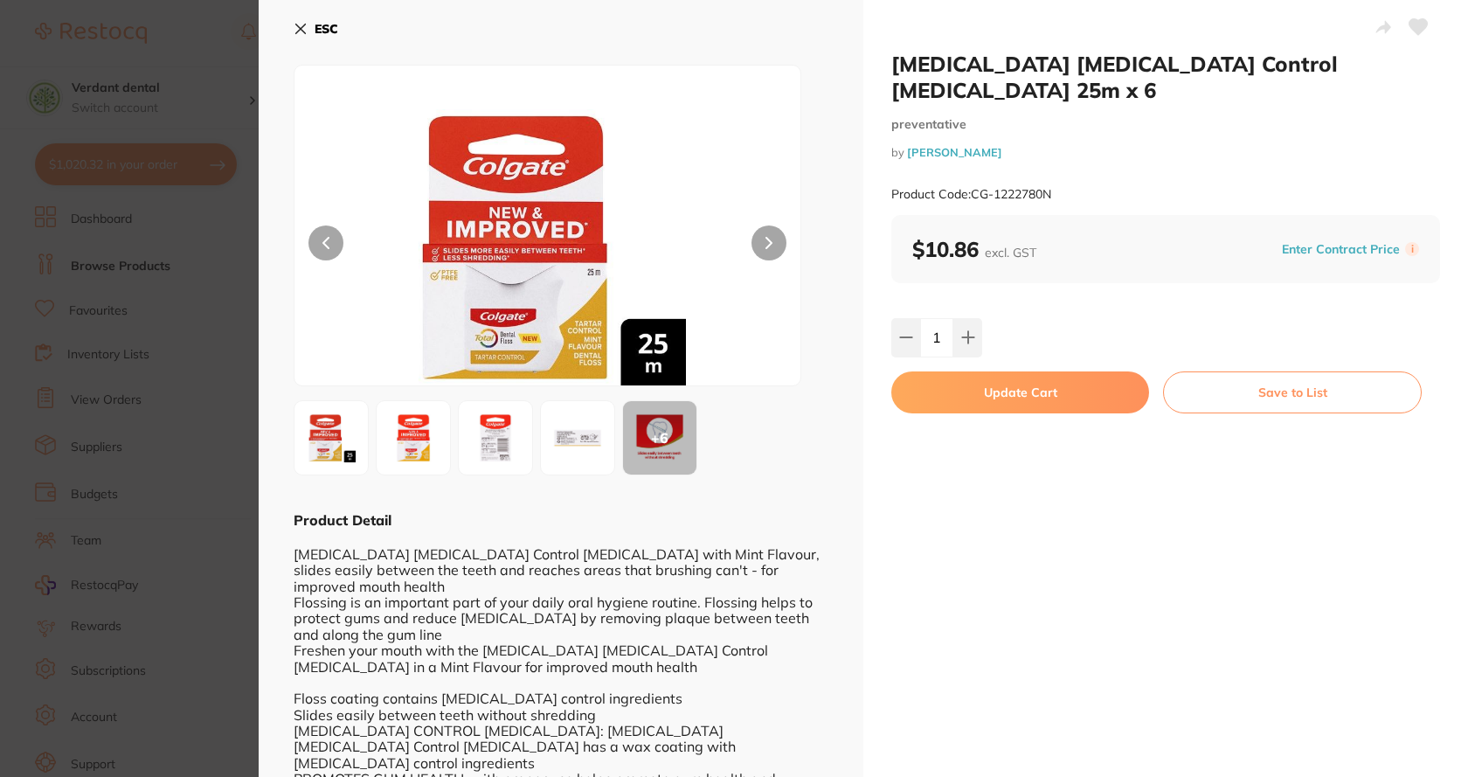
click at [981, 371] on button "Update Cart" at bounding box center [1020, 392] width 258 height 42
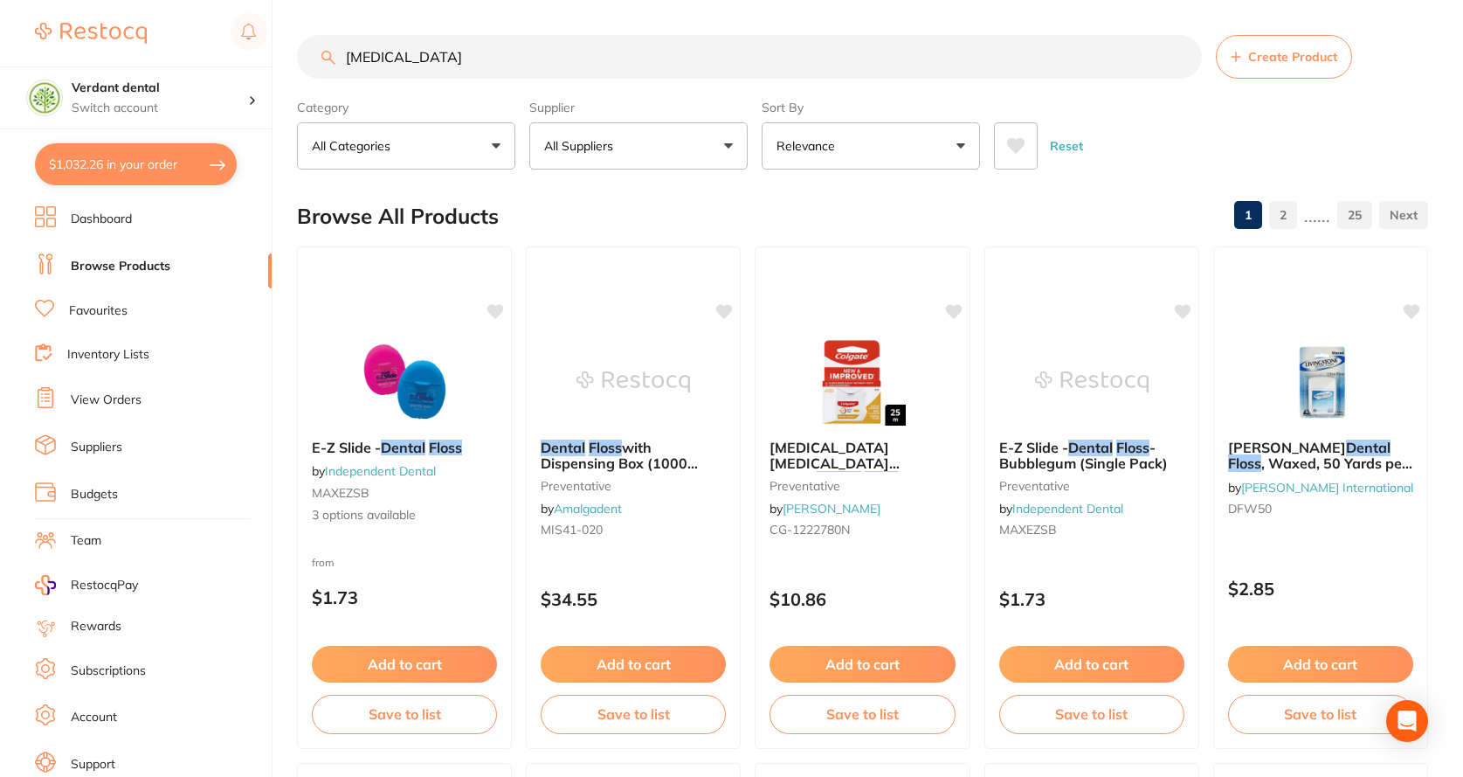
scroll to position [1, 0]
drag, startPoint x: 518, startPoint y: 54, endPoint x: 280, endPoint y: 79, distance: 239.7
click at [304, 79] on div "[MEDICAL_DATA] Create Product" at bounding box center [862, 57] width 1131 height 44
type input "[PERSON_NAME]-f"
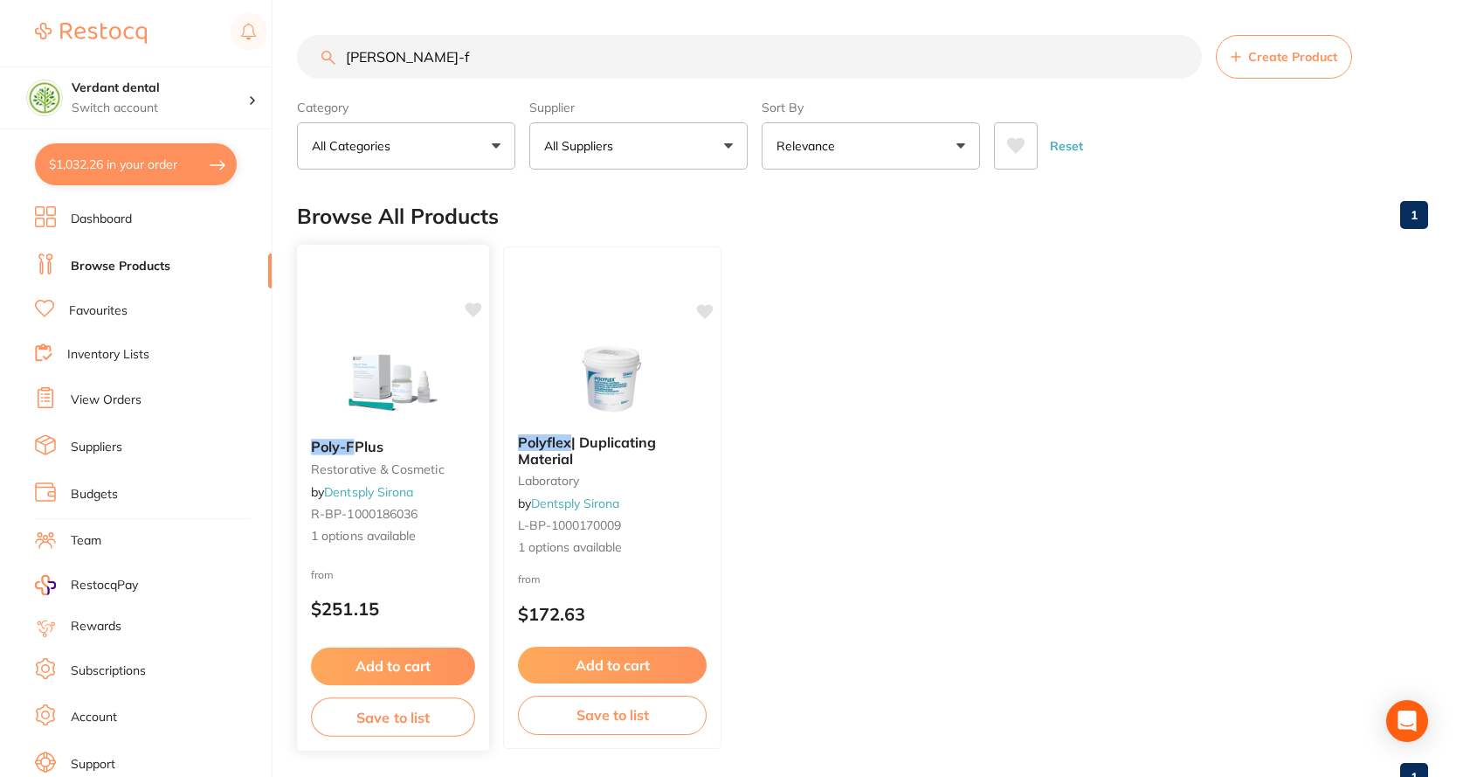
click at [382, 396] on img at bounding box center [392, 380] width 114 height 88
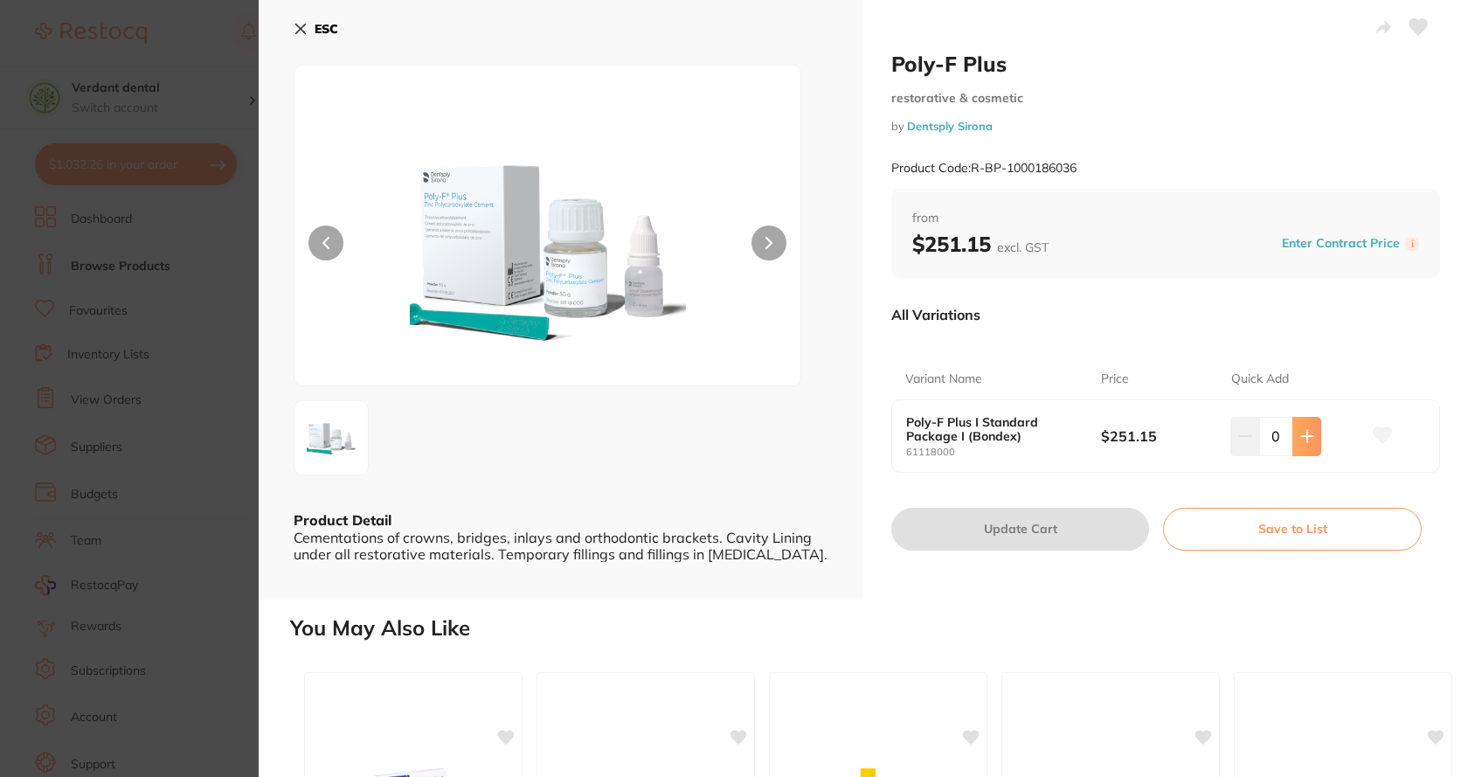
click at [1302, 425] on button at bounding box center [1306, 436] width 29 height 38
type input "1"
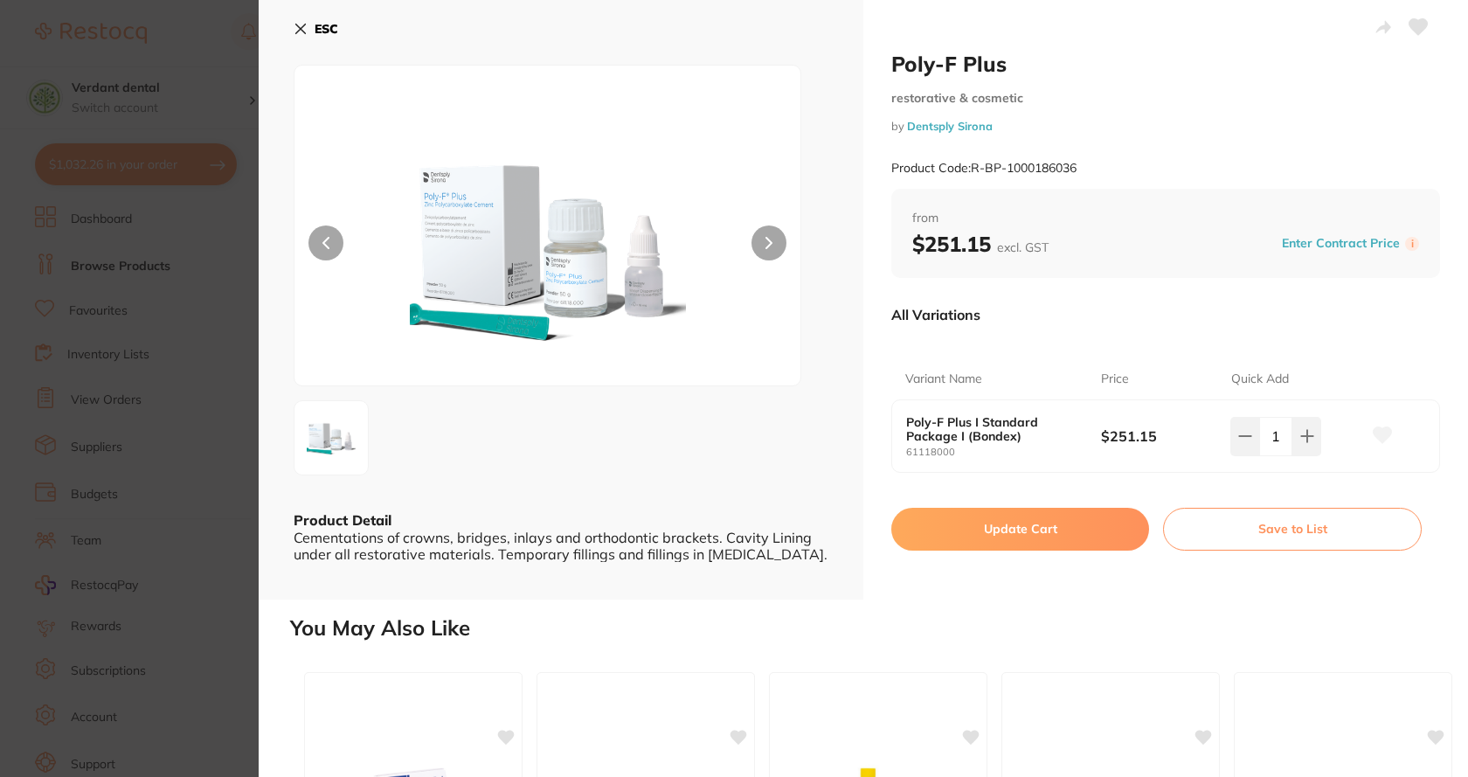
click at [1028, 526] on button "Update Cart" at bounding box center [1020, 529] width 258 height 42
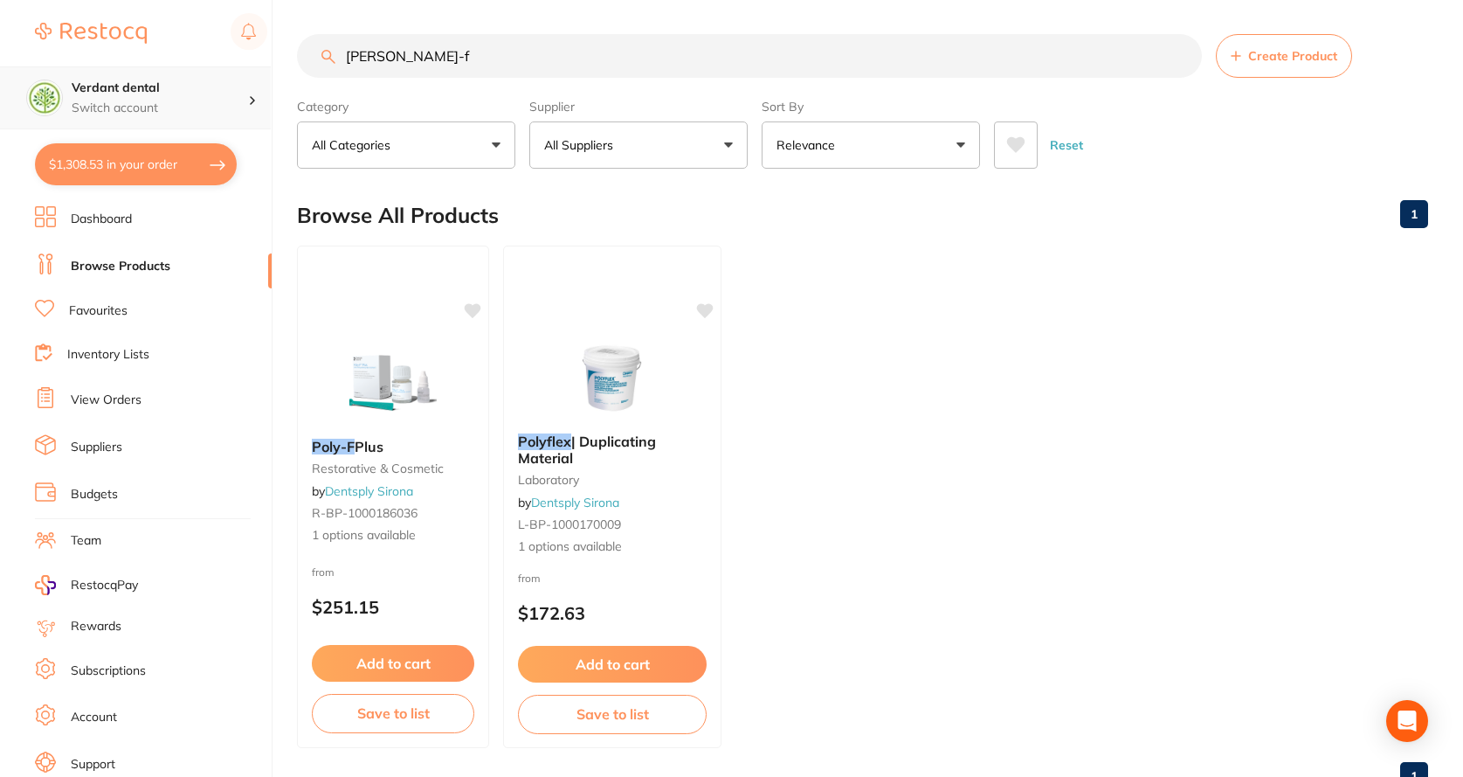
scroll to position [1, 0]
drag, startPoint x: 189, startPoint y: 66, endPoint x: 163, endPoint y: 66, distance: 25.3
click at [163, 66] on div "$1,308.53 Verdant dental Switch account Verdant dental $1,308.53 in your order …" at bounding box center [731, 387] width 1463 height 777
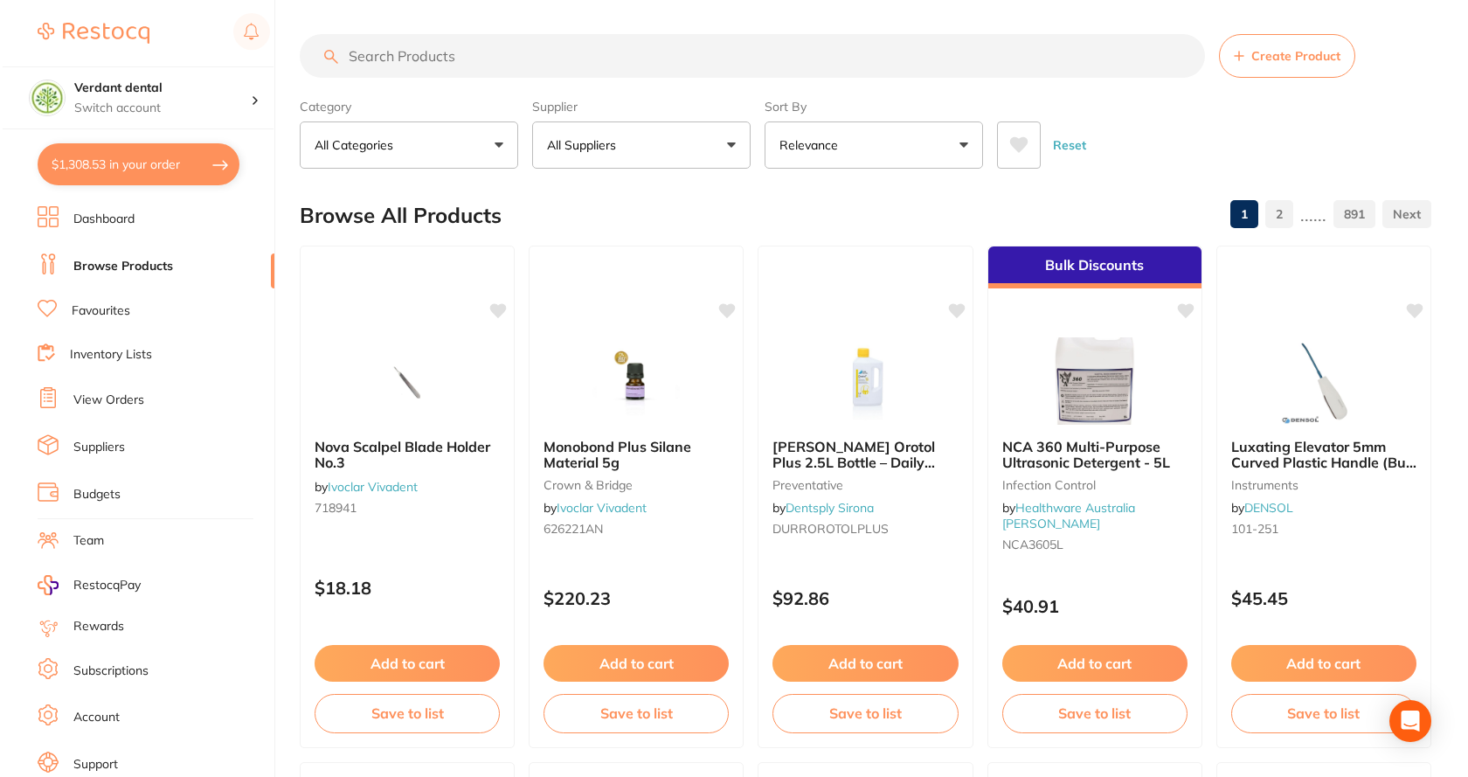
scroll to position [0, 0]
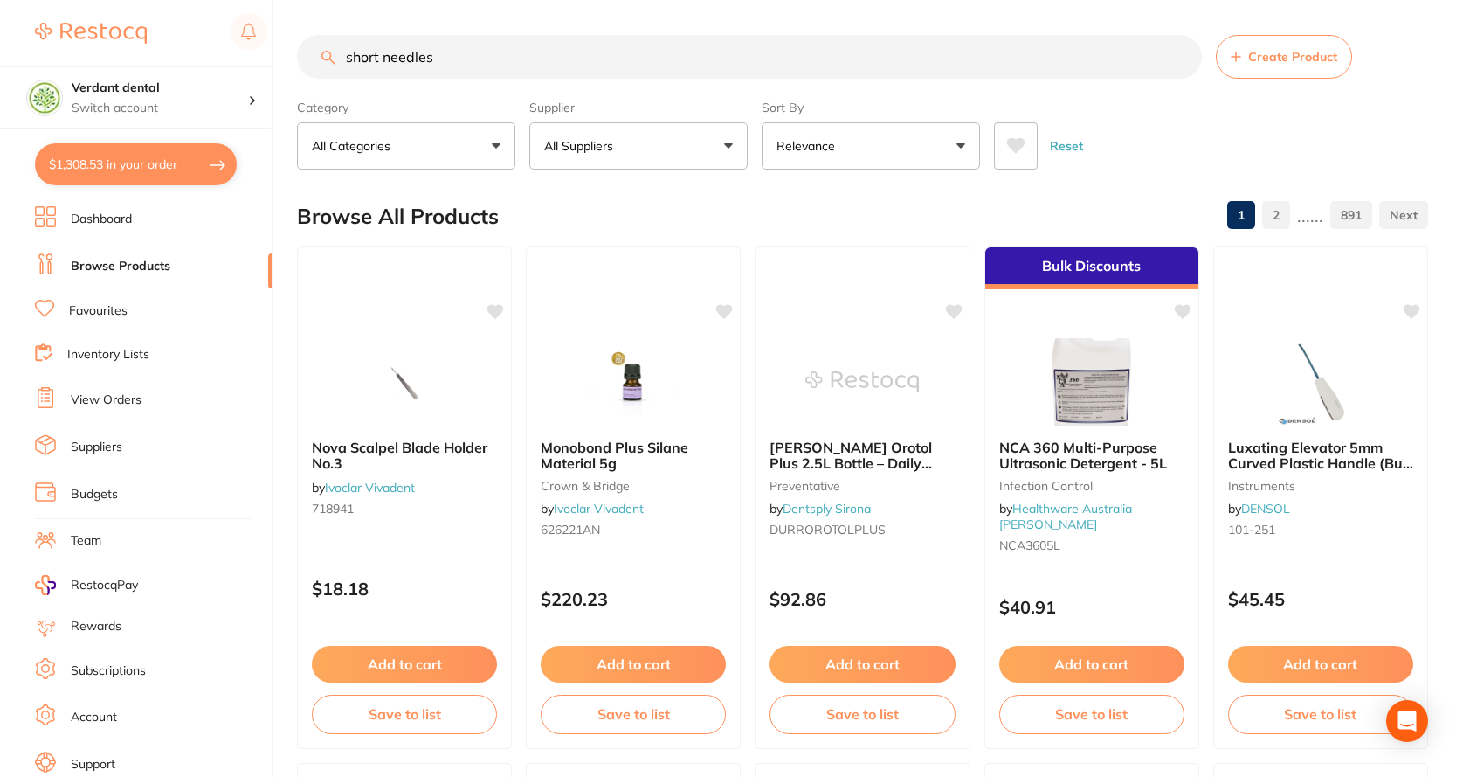
type input "short needles"
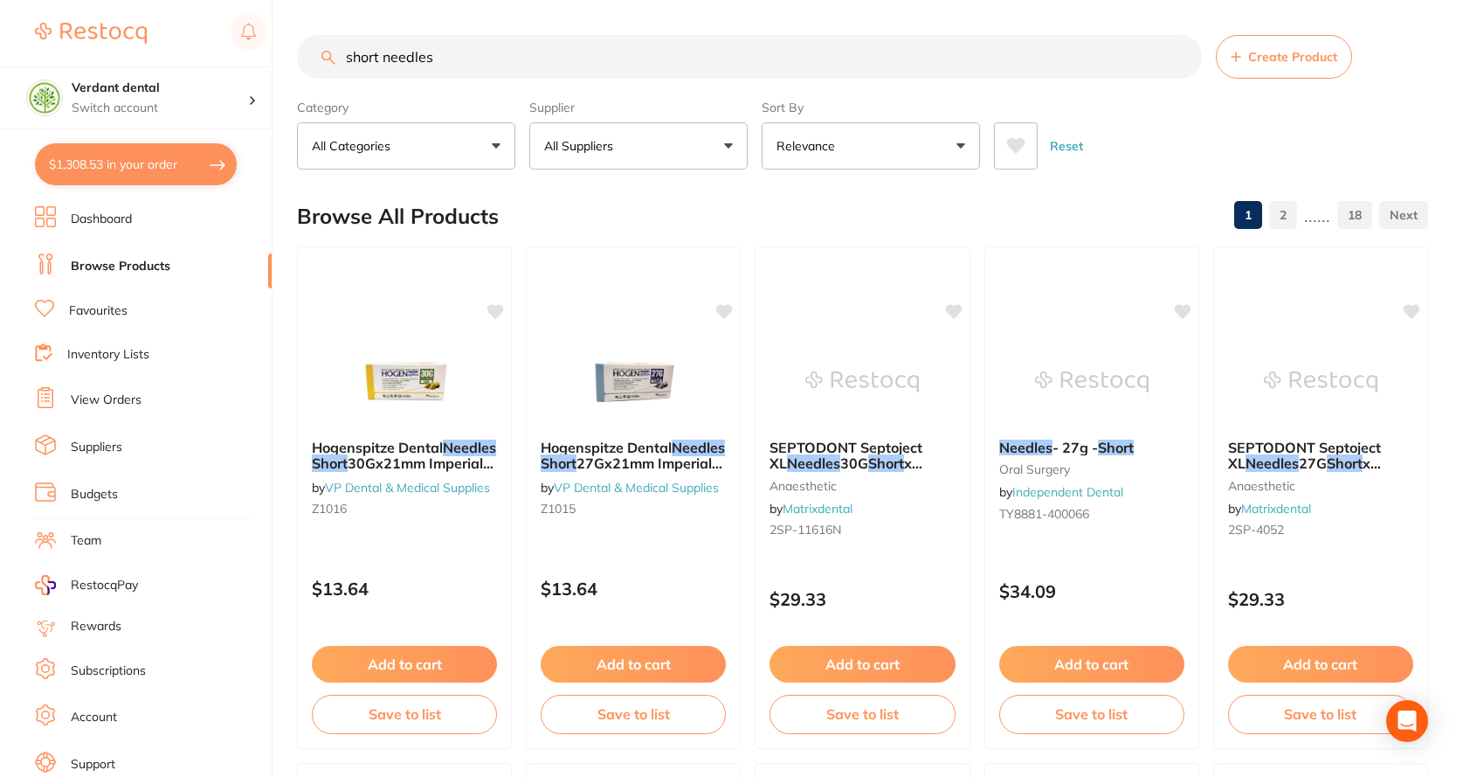
click at [709, 149] on button "All Suppliers" at bounding box center [638, 145] width 218 height 47
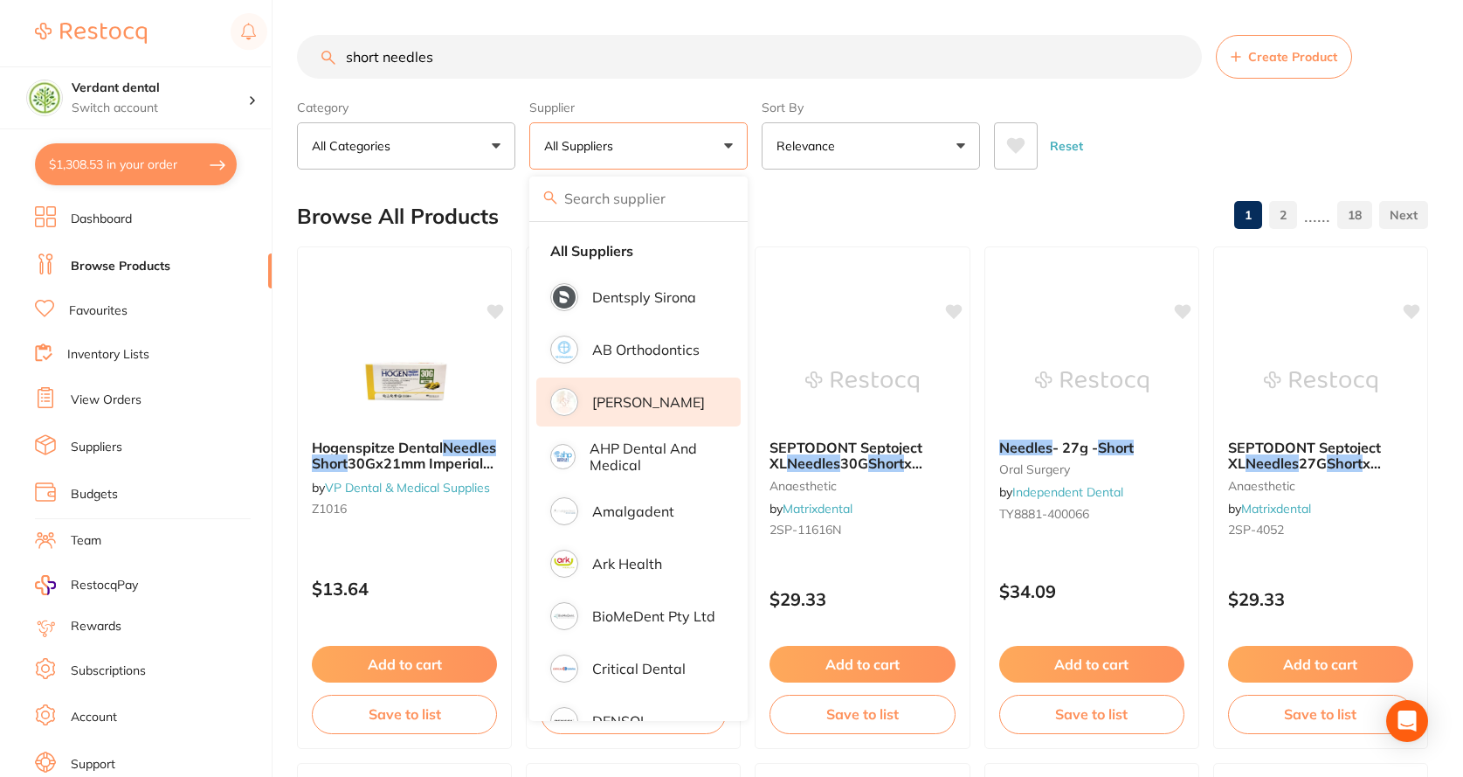
click at [653, 403] on p "[PERSON_NAME]" at bounding box center [648, 402] width 113 height 16
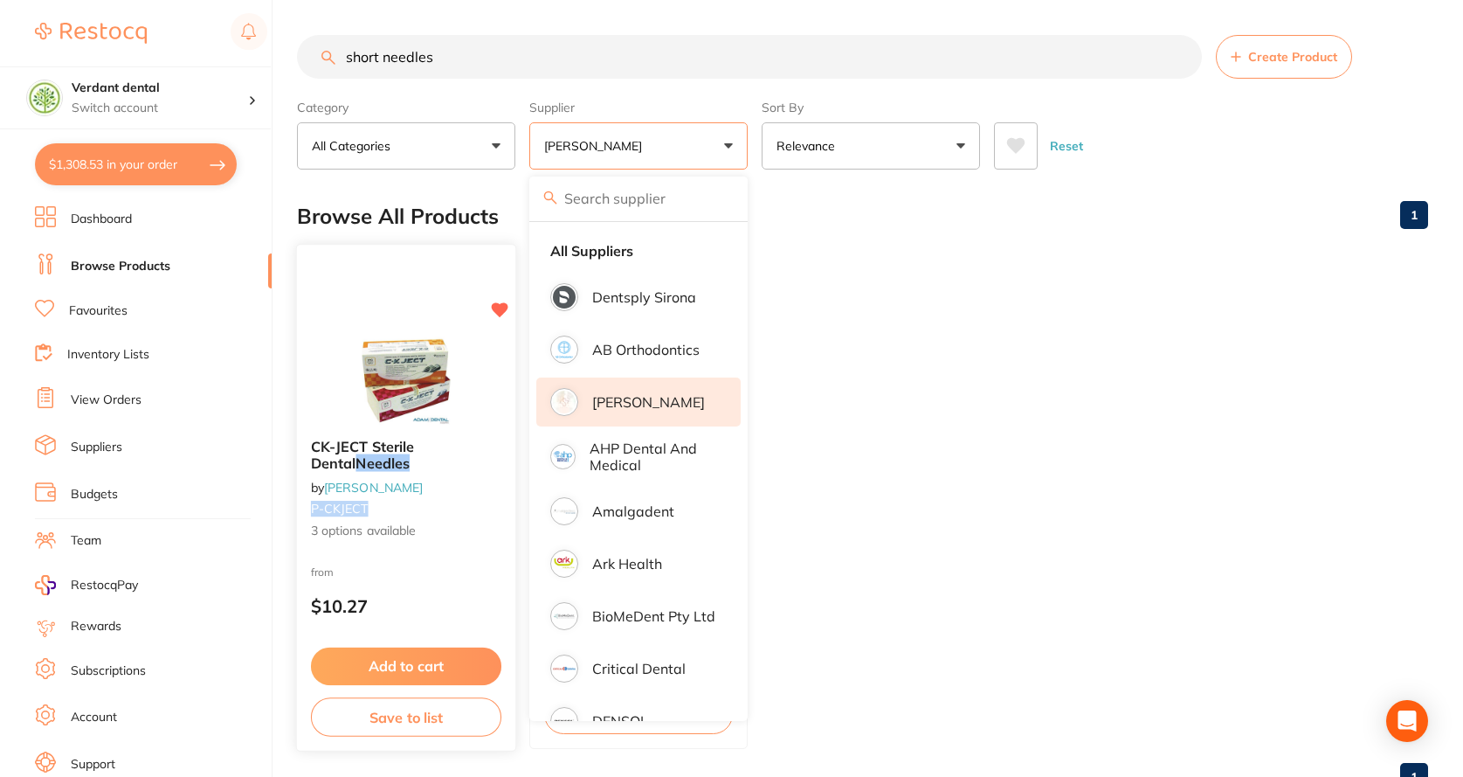
drag, startPoint x: 363, startPoint y: 504, endPoint x: 310, endPoint y: 508, distance: 53.4
click at [311, 508] on span "P-CKJECT" at bounding box center [340, 509] width 58 height 16
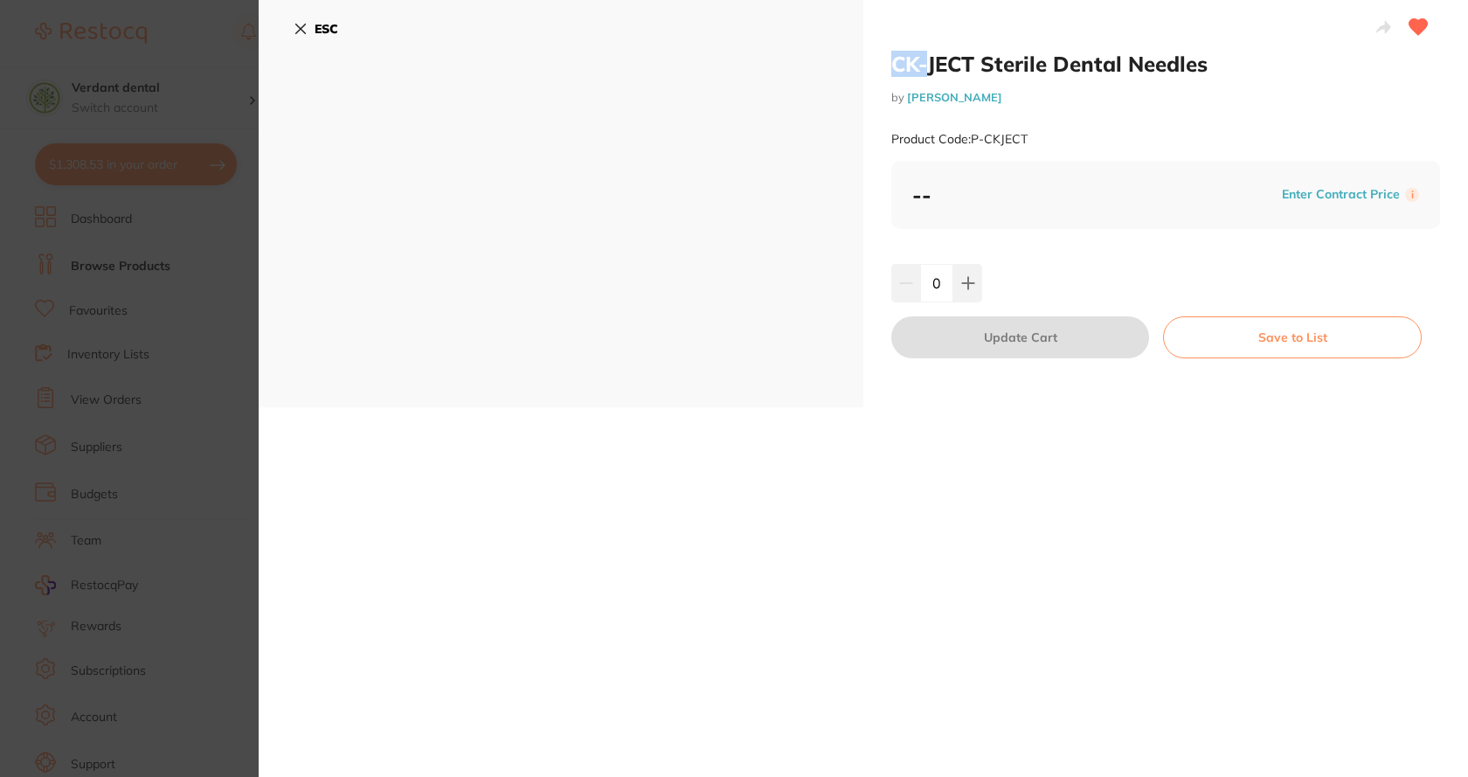
drag, startPoint x: 889, startPoint y: 65, endPoint x: 927, endPoint y: 65, distance: 37.6
click at [927, 65] on h2 "CK-JECT Sterile Dental Needles" at bounding box center [1165, 64] width 549 height 26
drag, startPoint x: 1026, startPoint y: 139, endPoint x: 972, endPoint y: 137, distance: 54.2
click at [972, 137] on small "Product Code: P-CKJECT" at bounding box center [959, 139] width 136 height 15
drag, startPoint x: 890, startPoint y: 69, endPoint x: 1201, endPoint y: 59, distance: 311.1
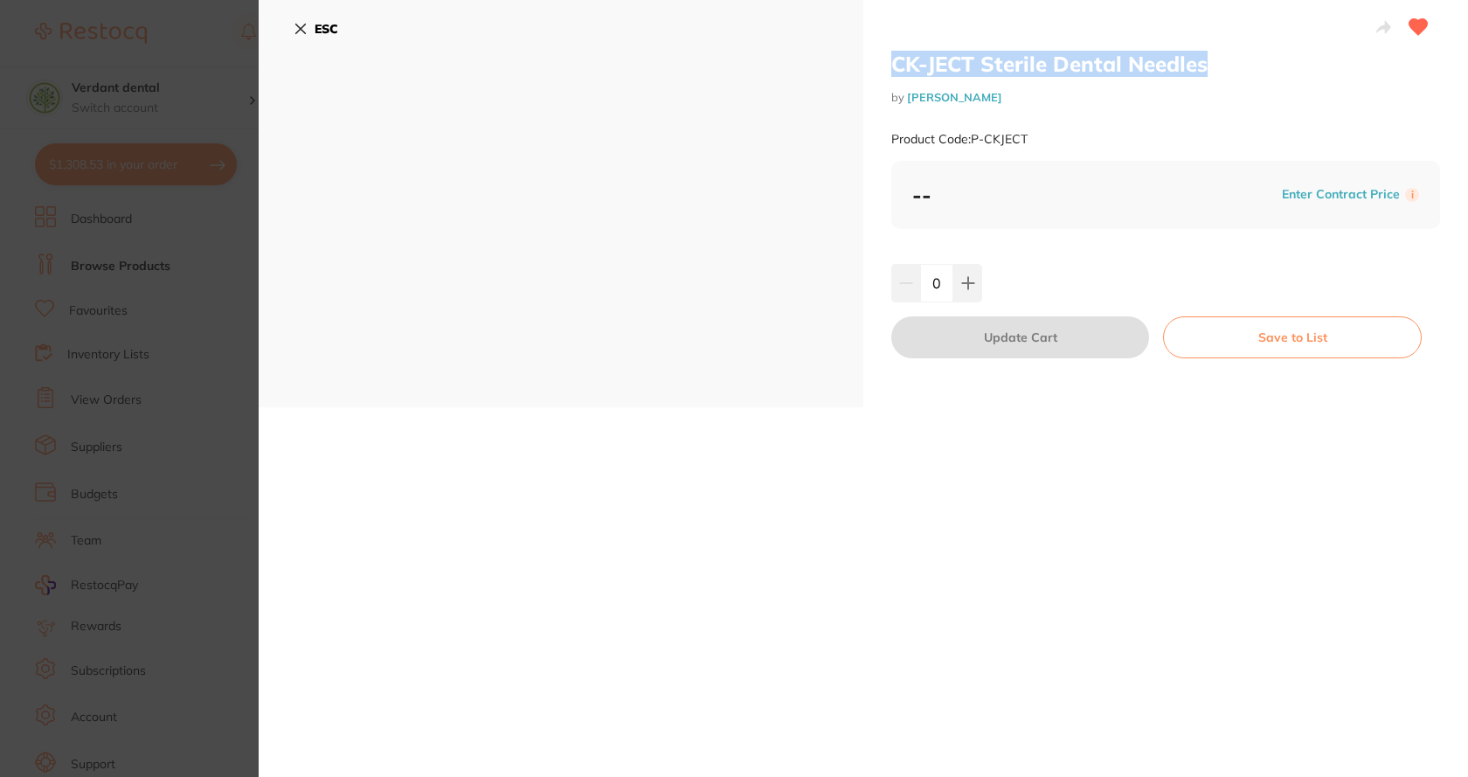
click at [1201, 59] on h2 "CK-JECT Sterile Dental Needles" at bounding box center [1165, 64] width 549 height 26
copy h2 "CK-JECT Sterile Dental Needles"
click at [305, 26] on icon at bounding box center [301, 29] width 14 height 14
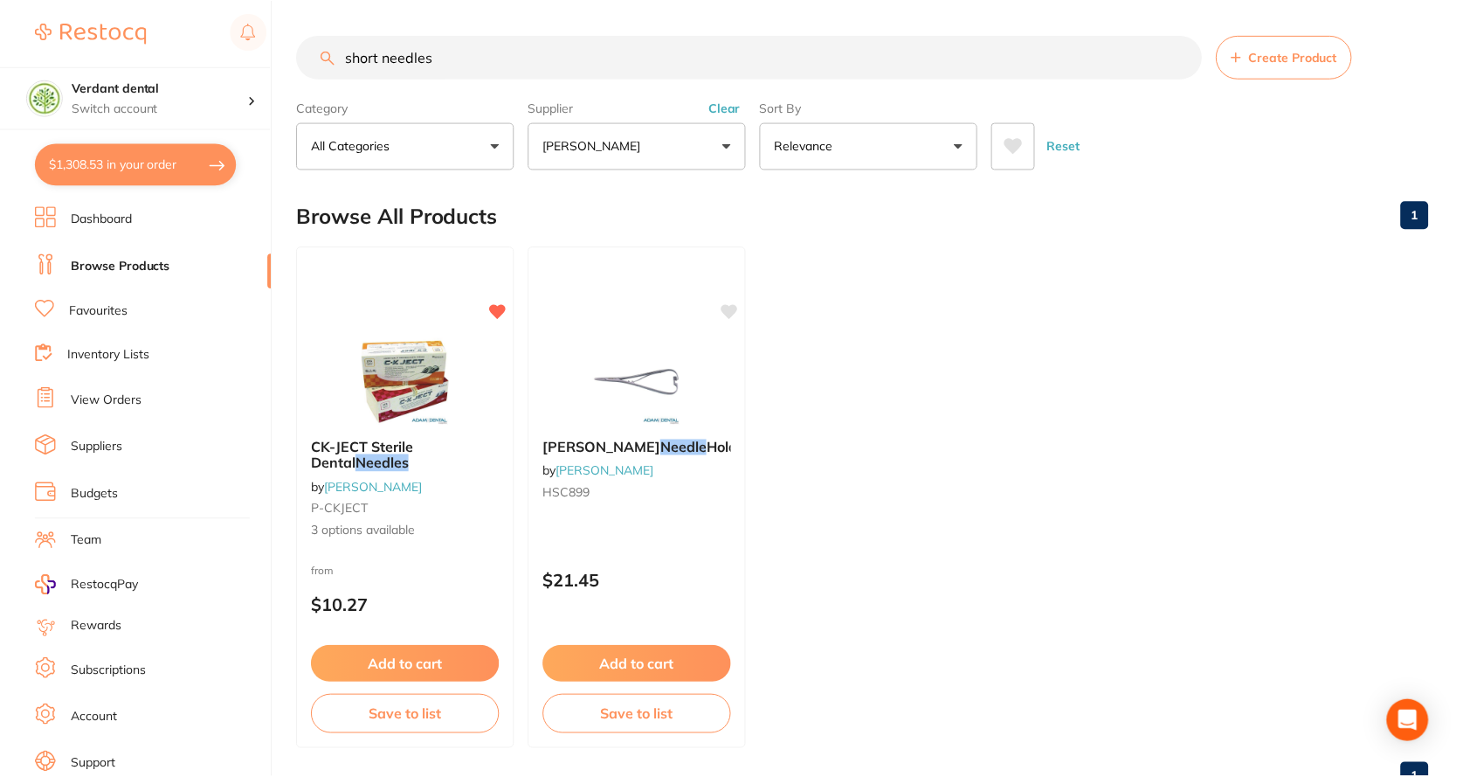
scroll to position [1, 0]
drag, startPoint x: 365, startPoint y: 61, endPoint x: 284, endPoint y: 57, distance: 81.4
click at [312, 59] on input "short needles" at bounding box center [749, 56] width 905 height 44
paste input "CK-JECT Sterile Dental Needles"
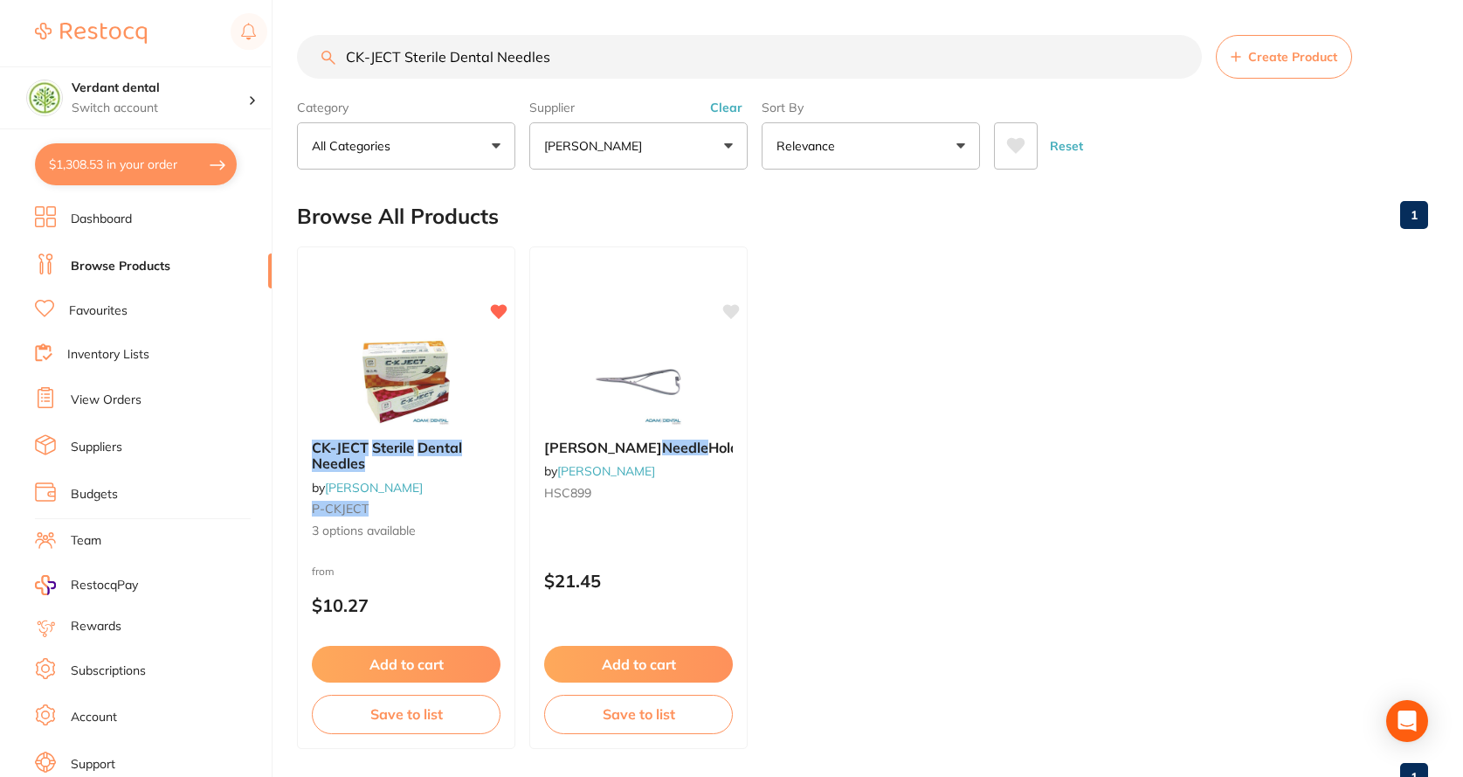
type input "CK-JECT Sterile Dental Needles"
click at [545, 144] on p "[PERSON_NAME]" at bounding box center [596, 145] width 105 height 17
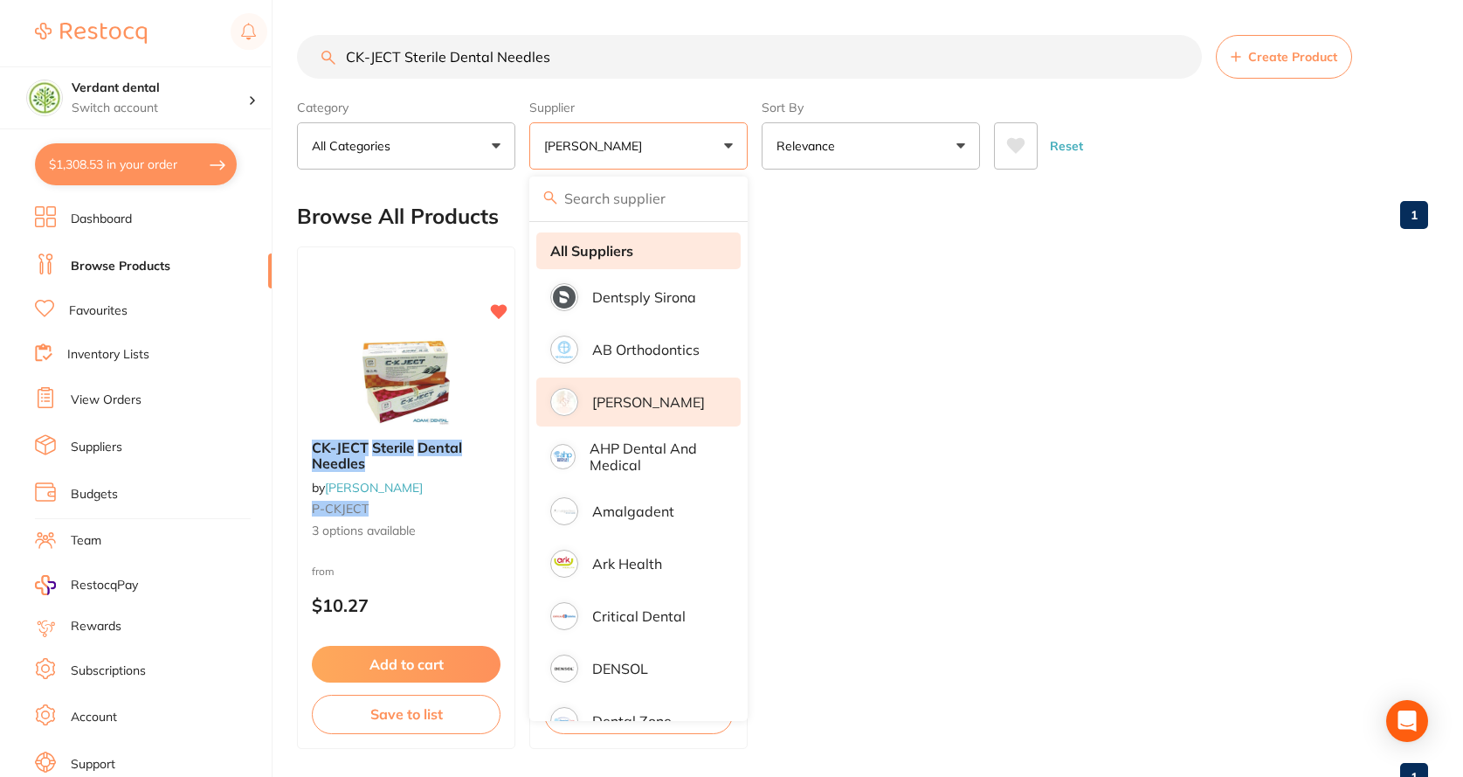
click at [614, 254] on strong "All Suppliers" at bounding box center [591, 251] width 83 height 16
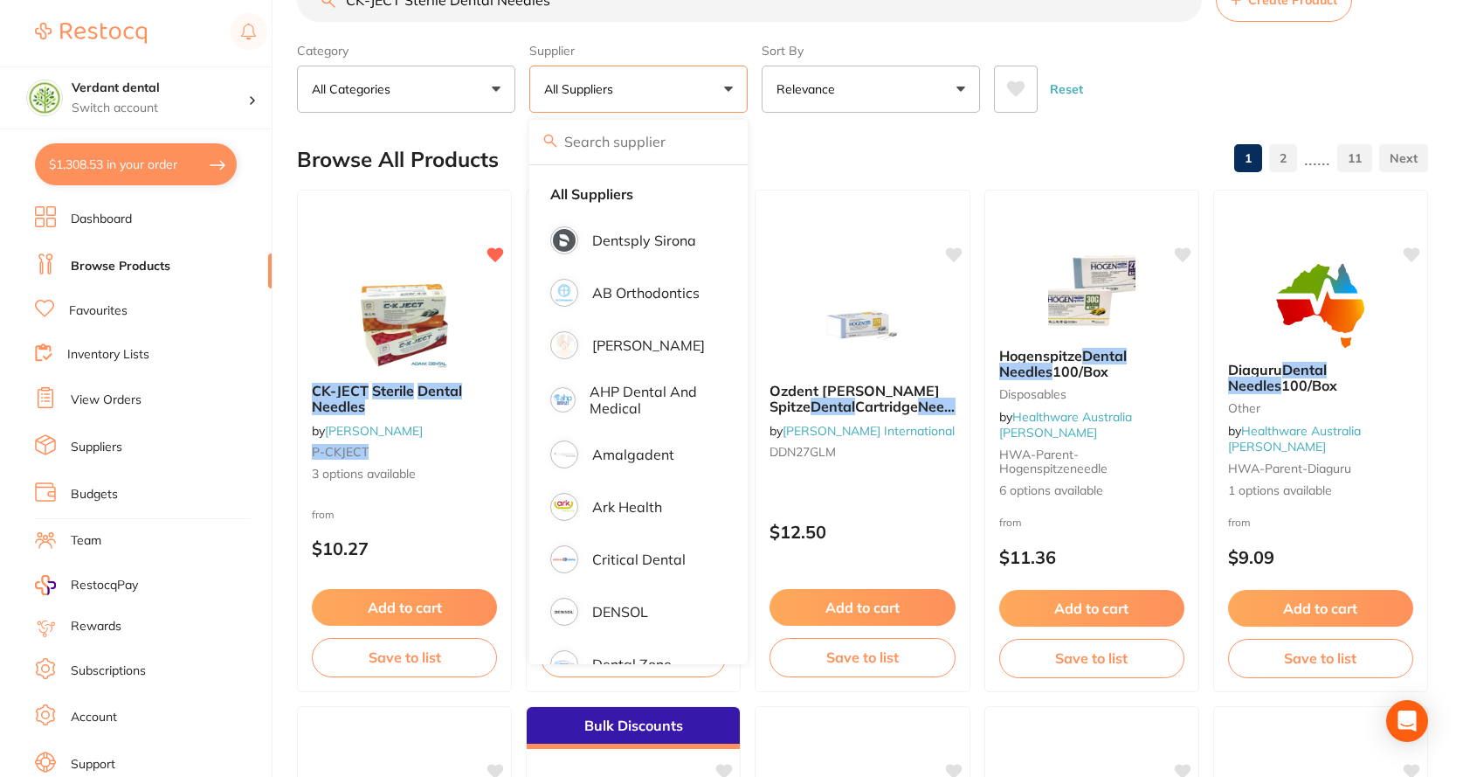
scroll to position [87, 0]
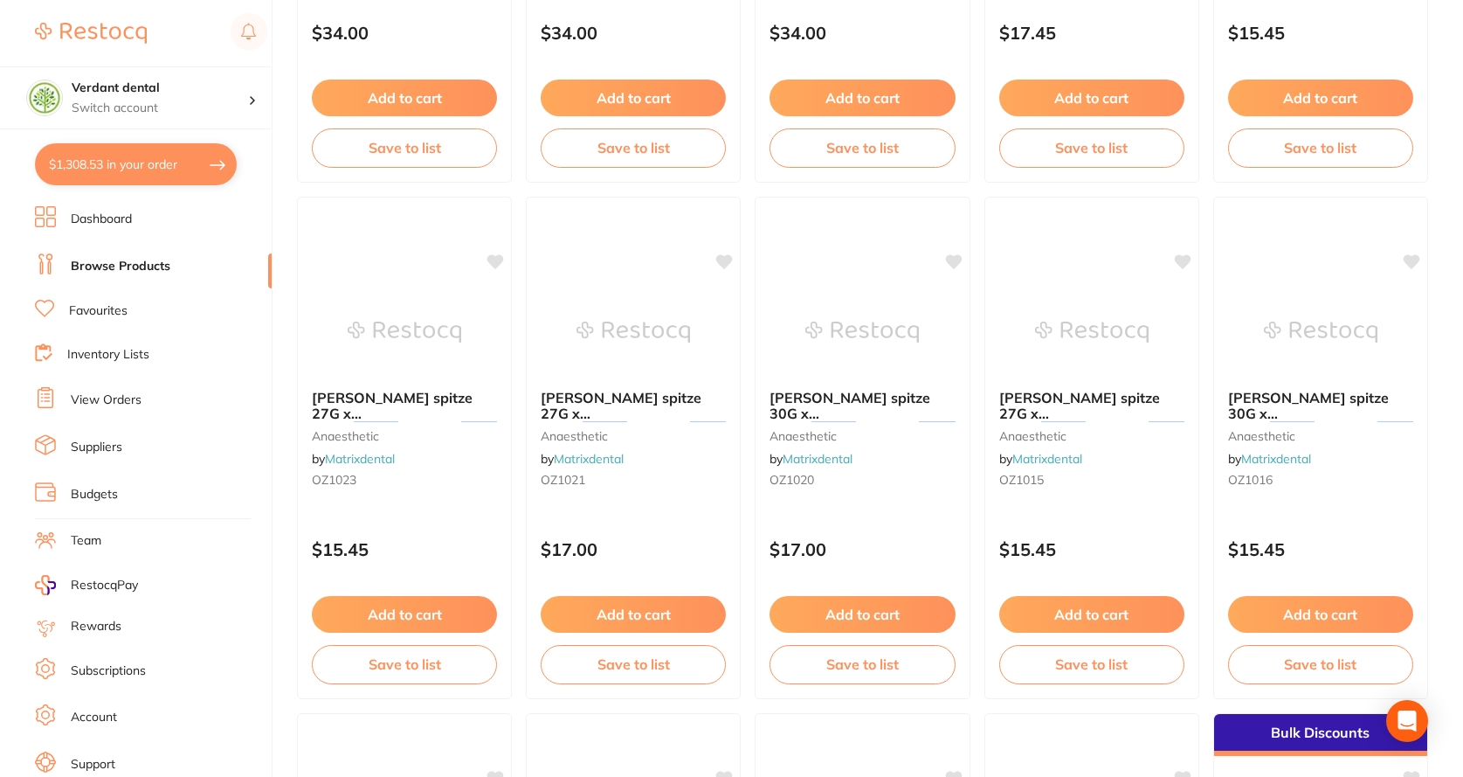
scroll to position [2621, 0]
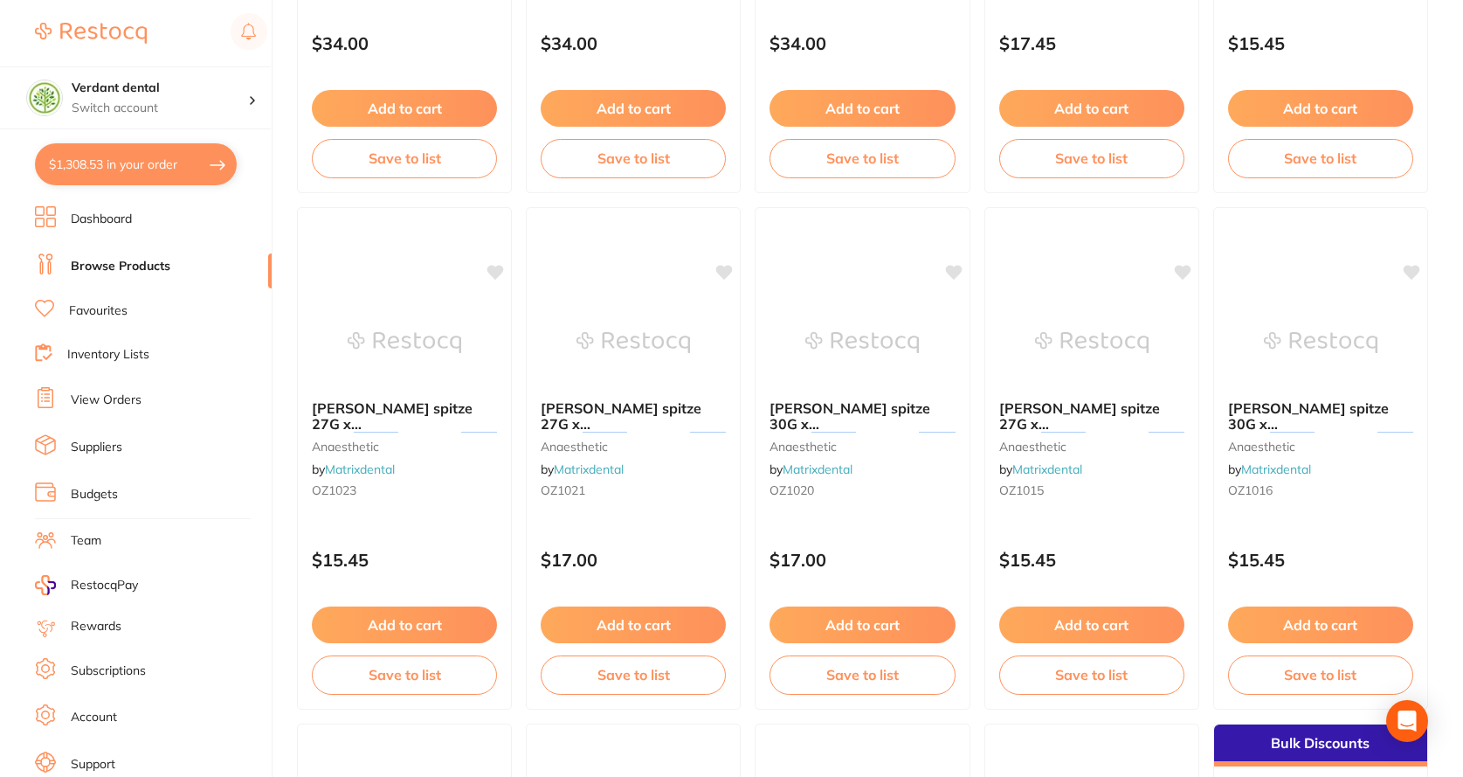
click at [124, 173] on button "$1,308.53 in your order" at bounding box center [136, 164] width 202 height 42
checkbox input "true"
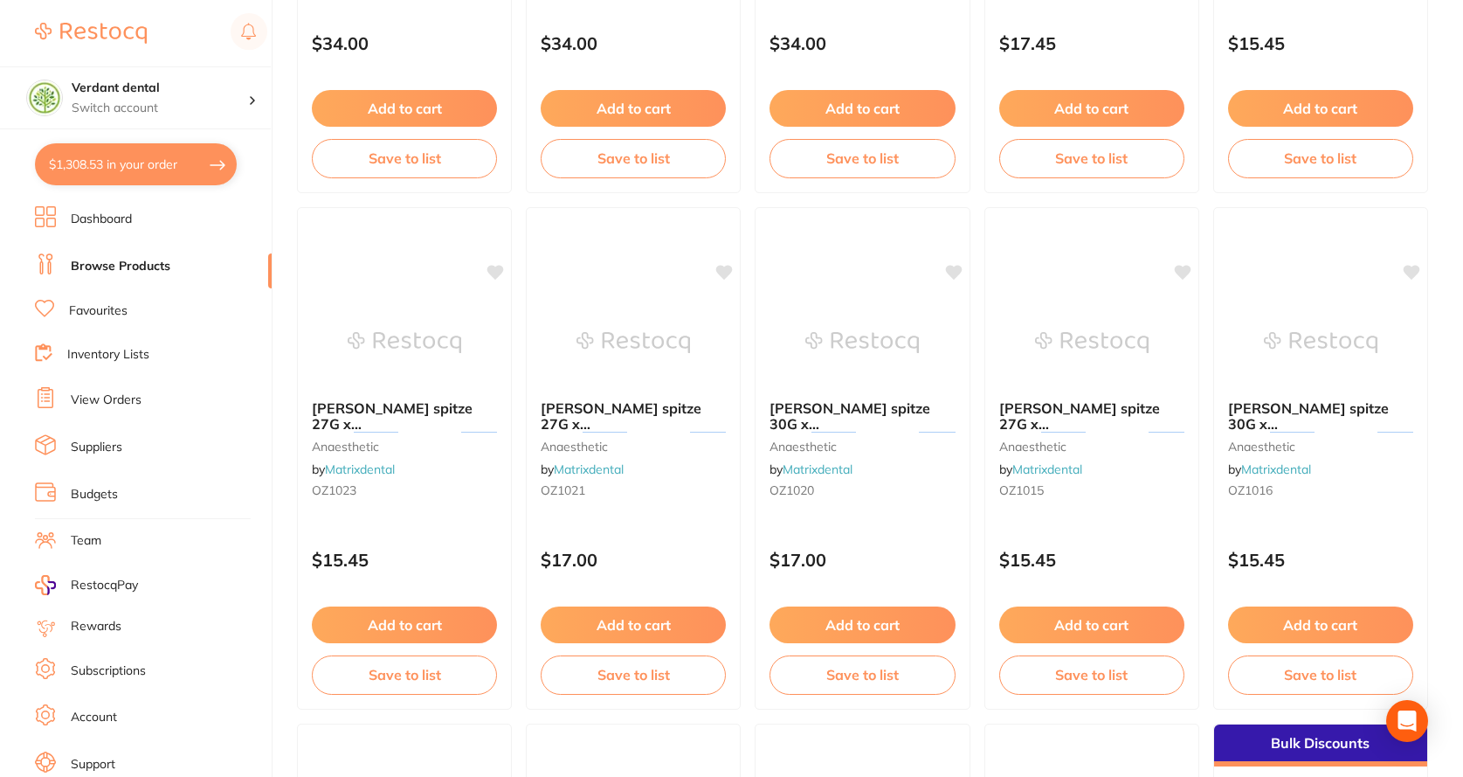
checkbox input "true"
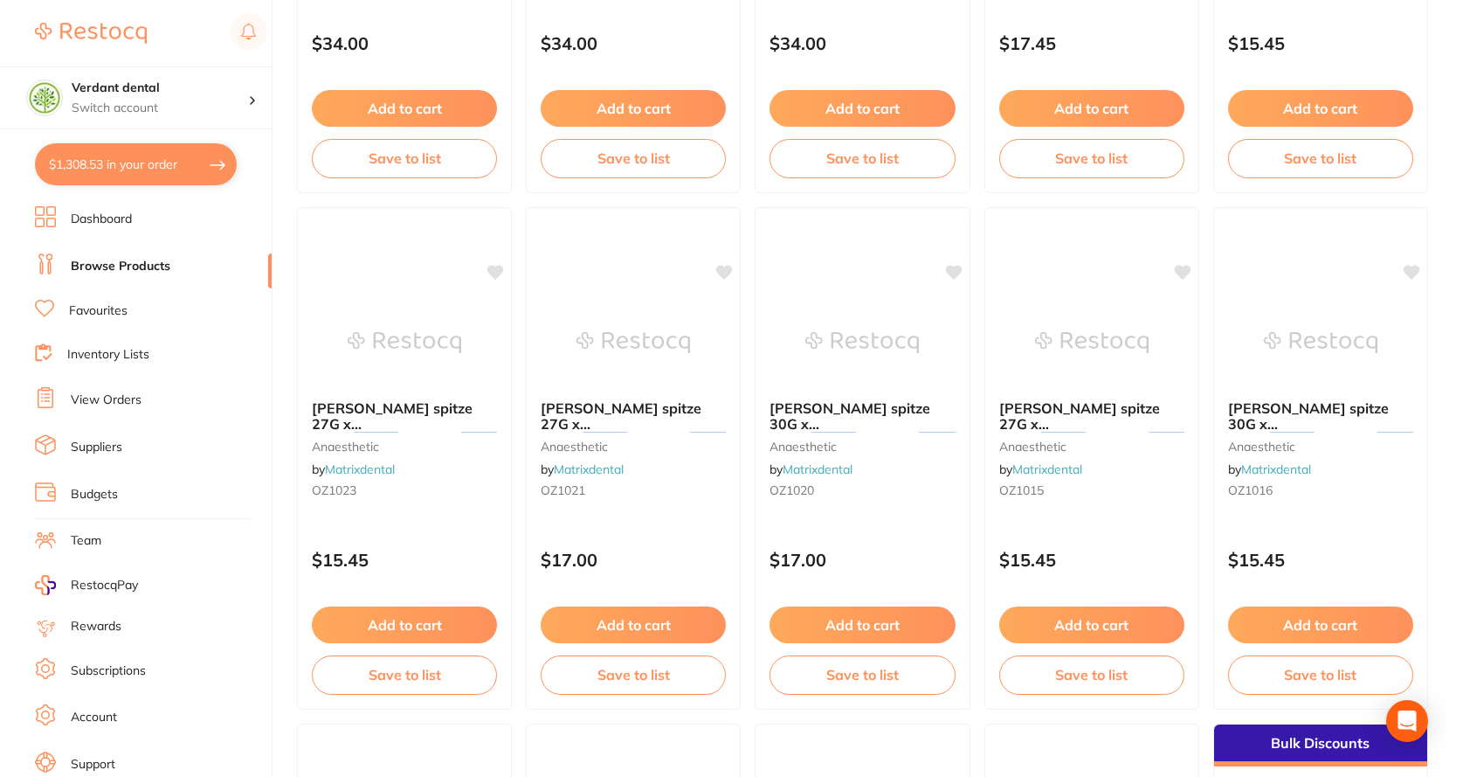
checkbox input "true"
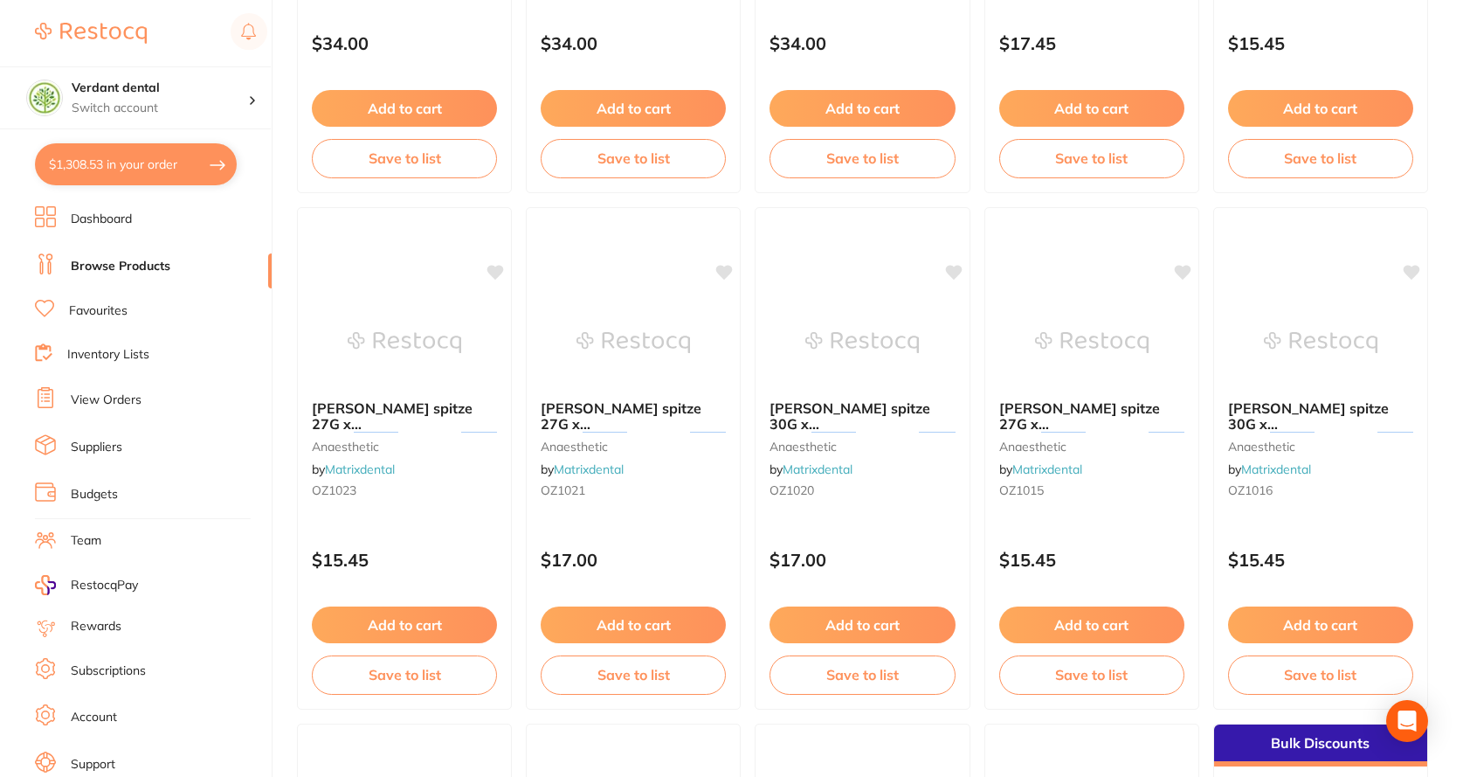
checkbox input "true"
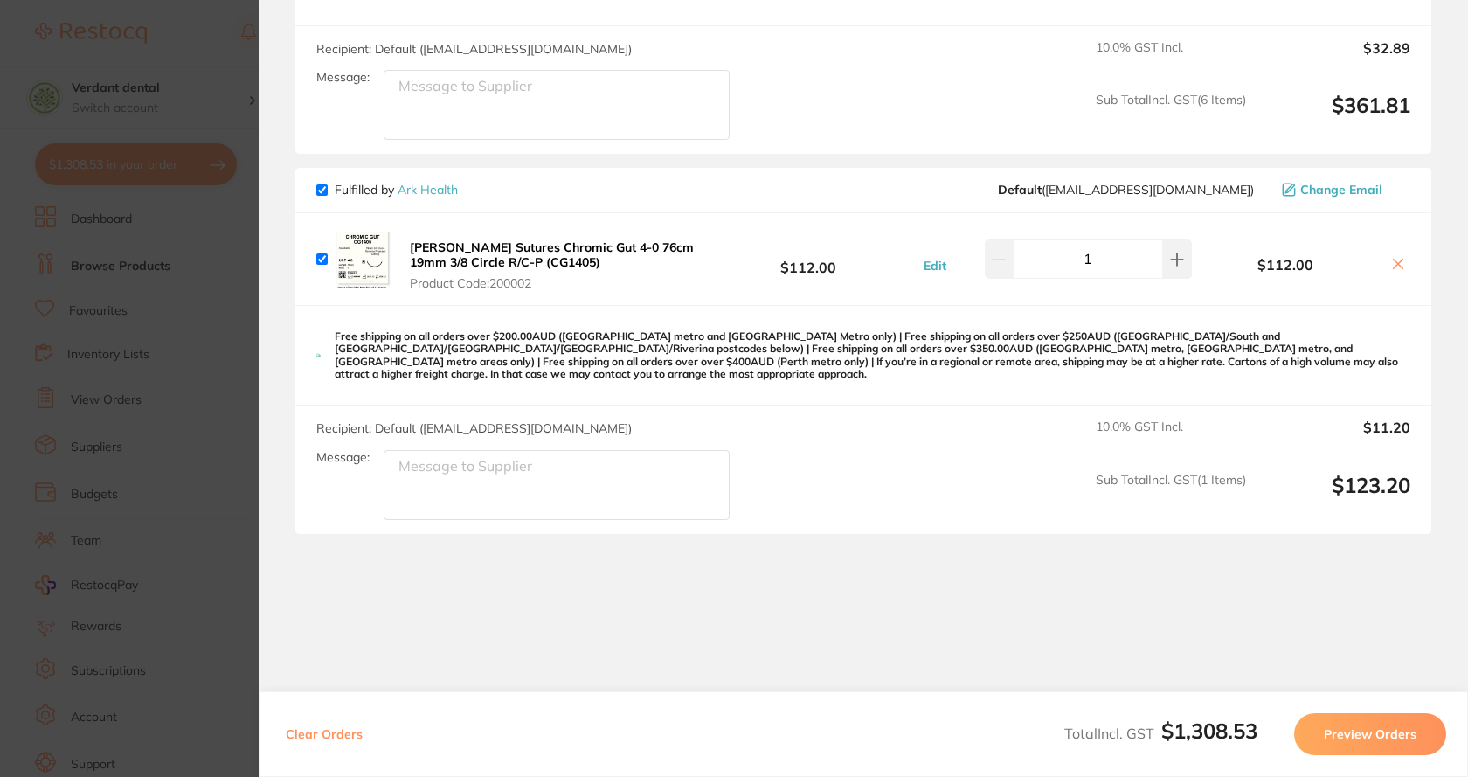
scroll to position [2957, 0]
type input "2"
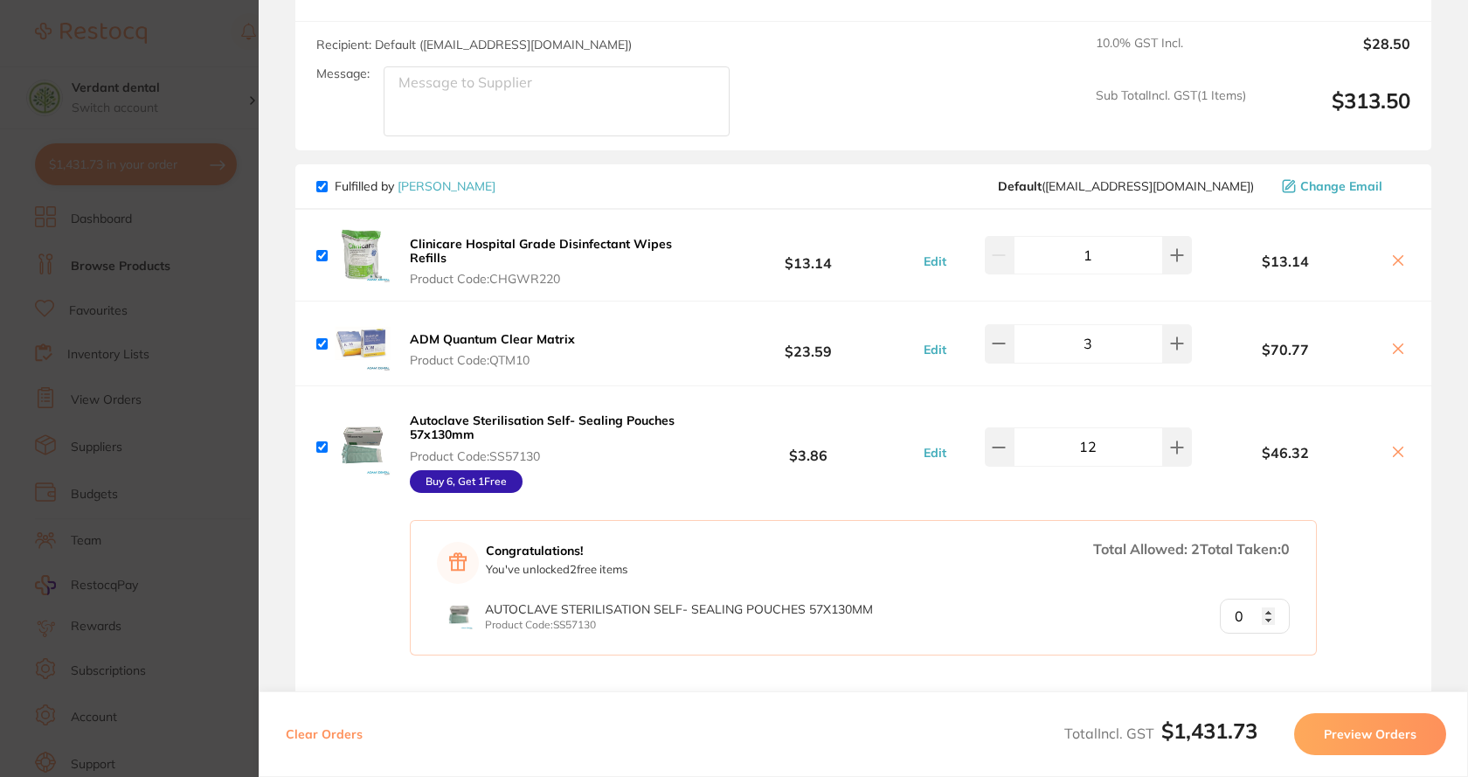
scroll to position [1385, 0]
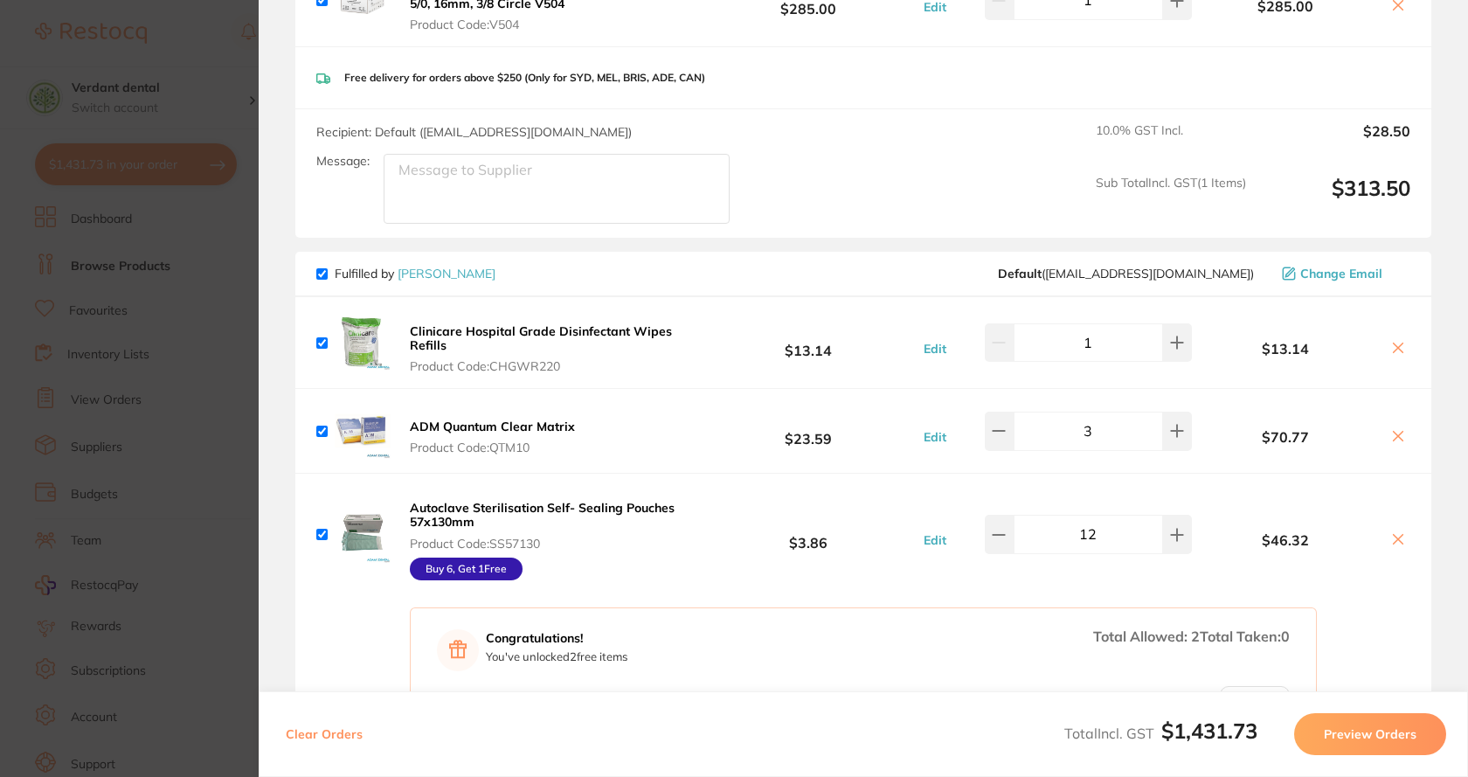
click at [1100, 349] on input "1" at bounding box center [1087, 342] width 149 height 38
click at [1087, 338] on input "10" at bounding box center [1087, 342] width 149 height 38
click at [1110, 339] on input "20" at bounding box center [1087, 342] width 149 height 38
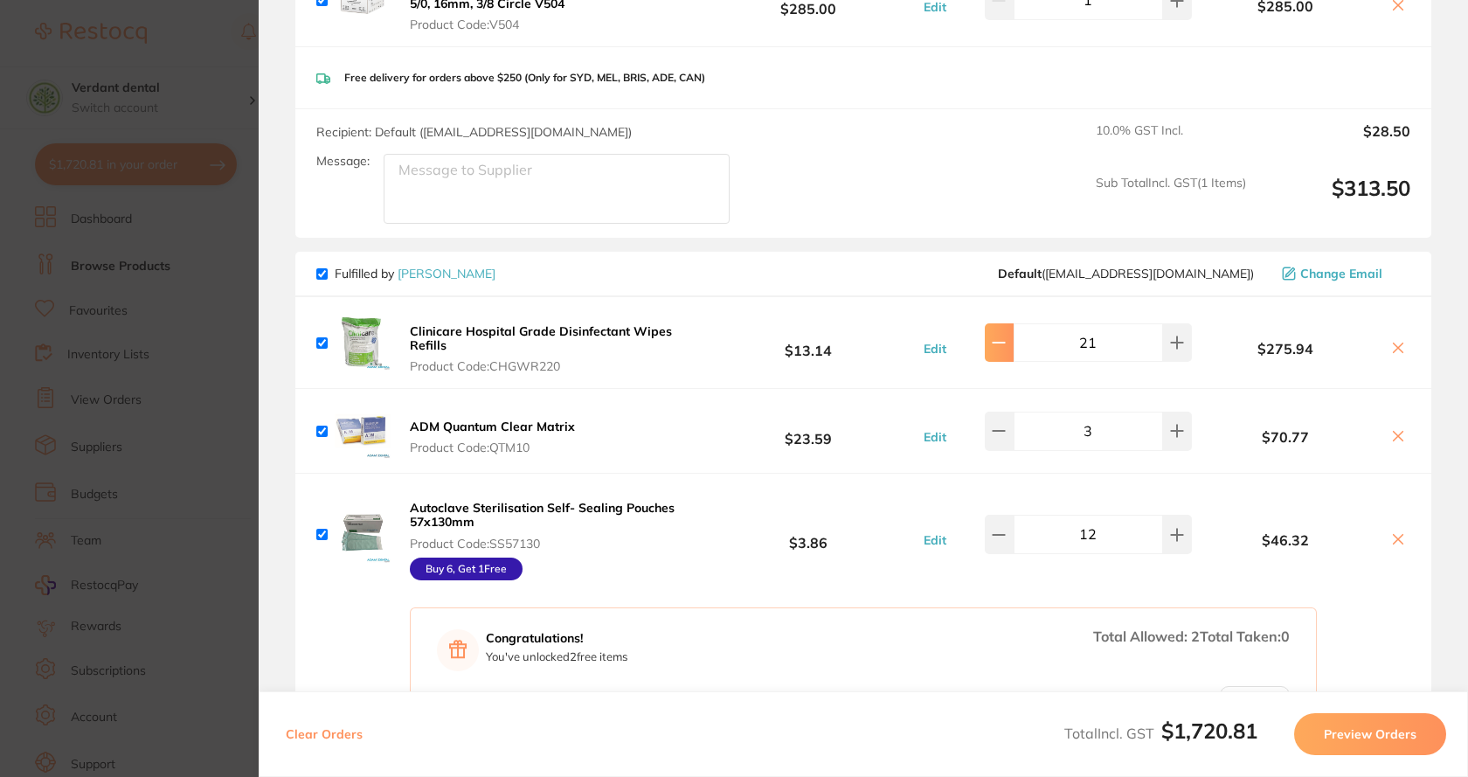
type input "20"
click at [1124, 352] on input "20" at bounding box center [1087, 342] width 149 height 38
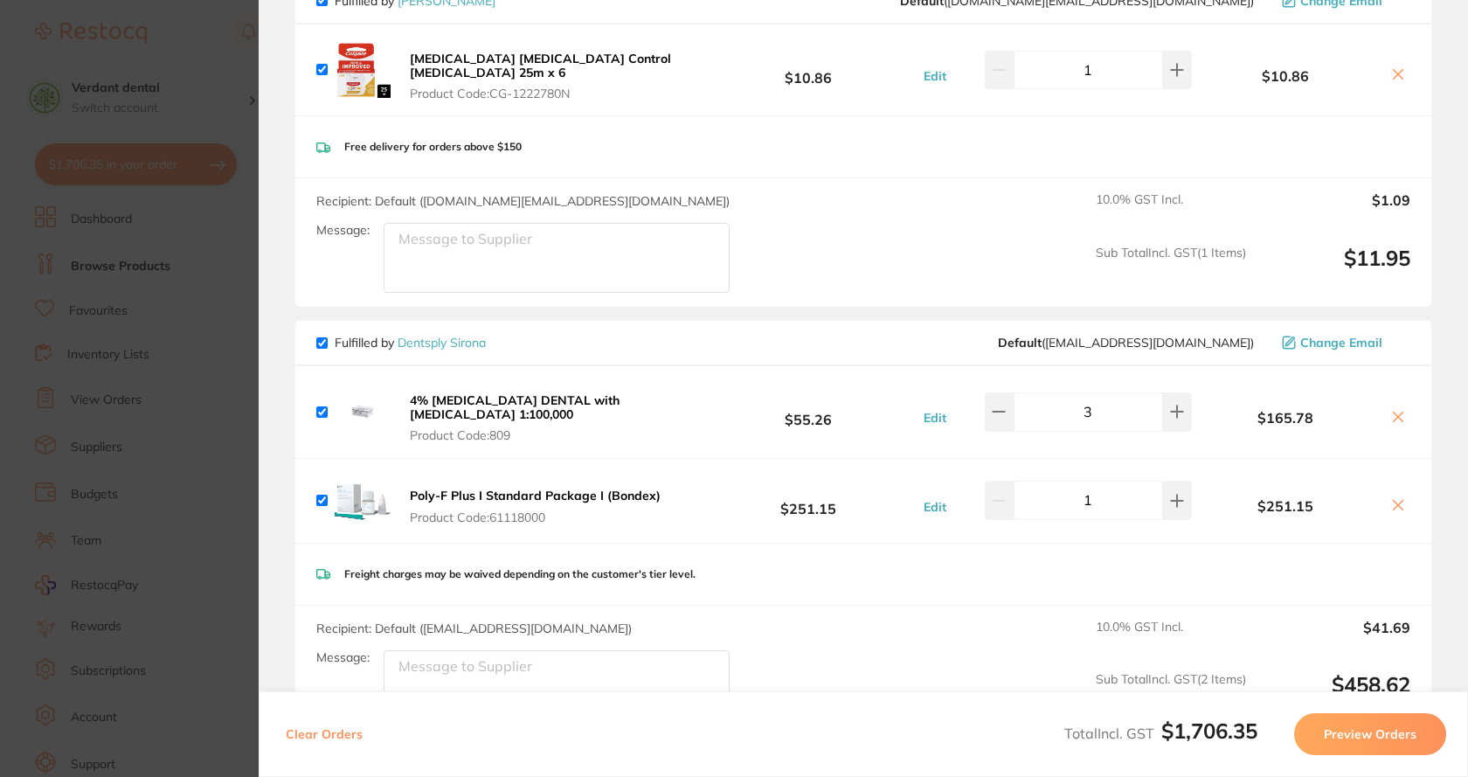
scroll to position [162, 0]
